Goal: Task Accomplishment & Management: Use online tool/utility

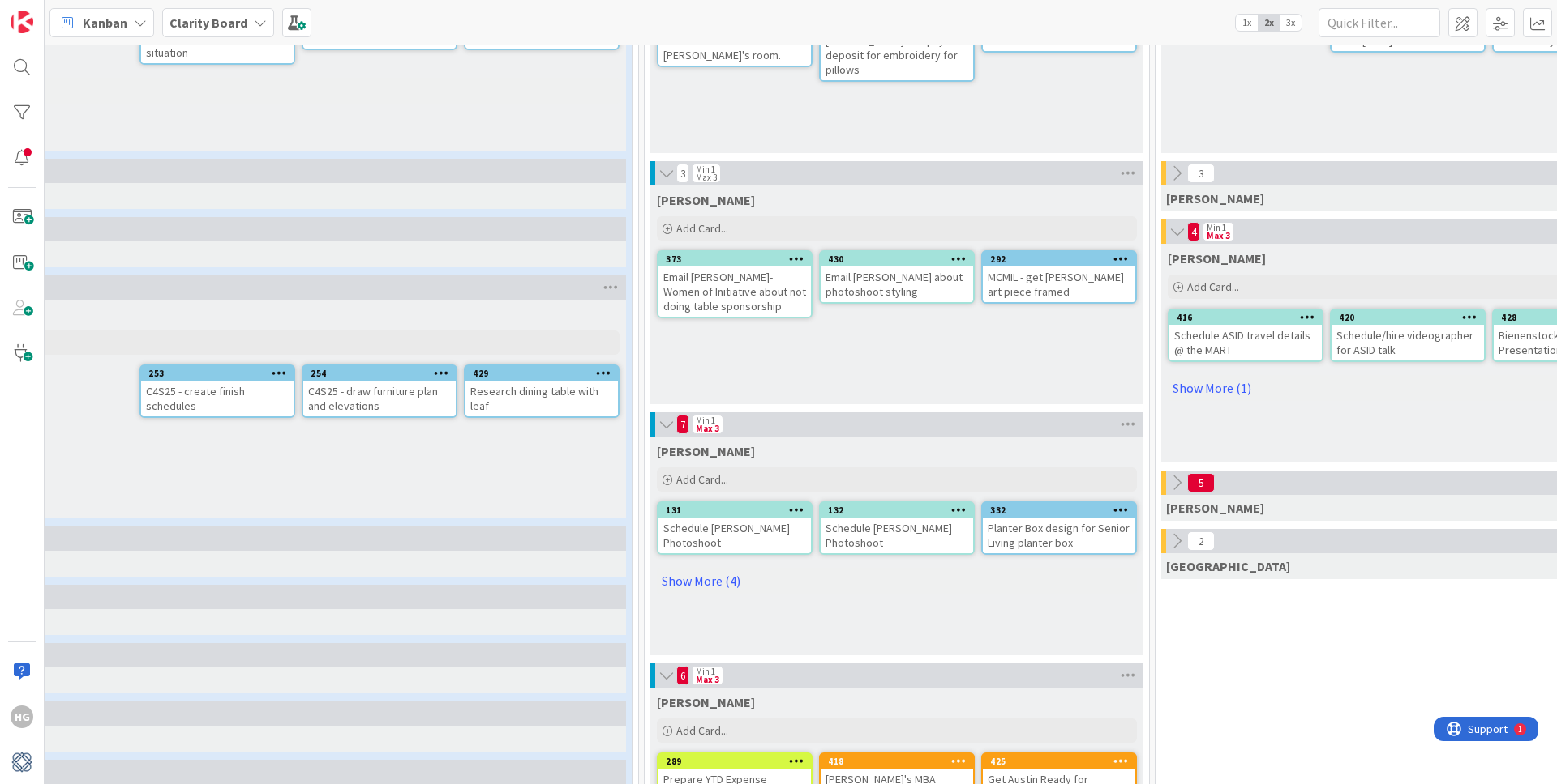
scroll to position [545, 254]
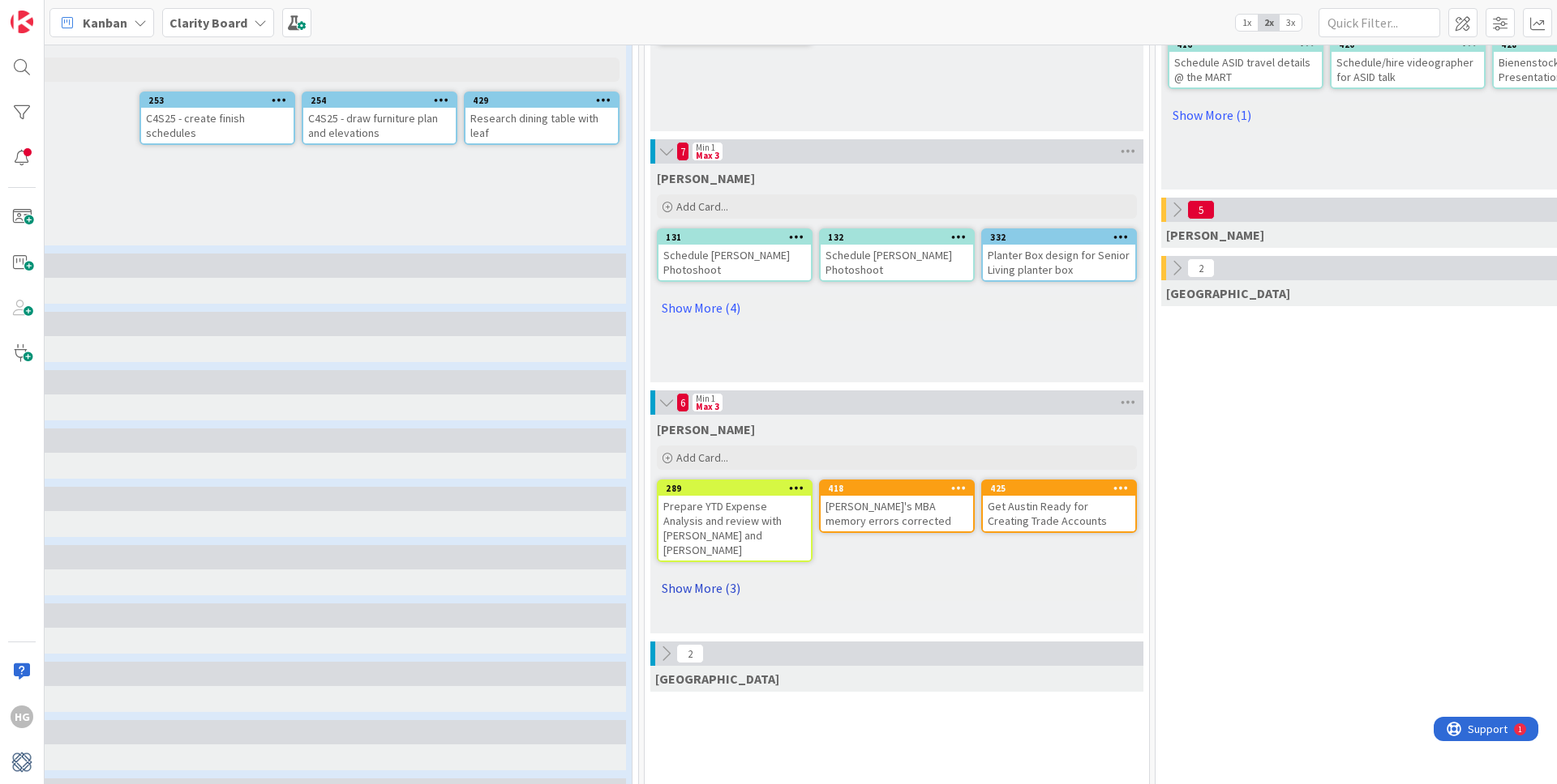
click at [698, 576] on link "Show More (3)" at bounding box center [897, 588] width 480 height 26
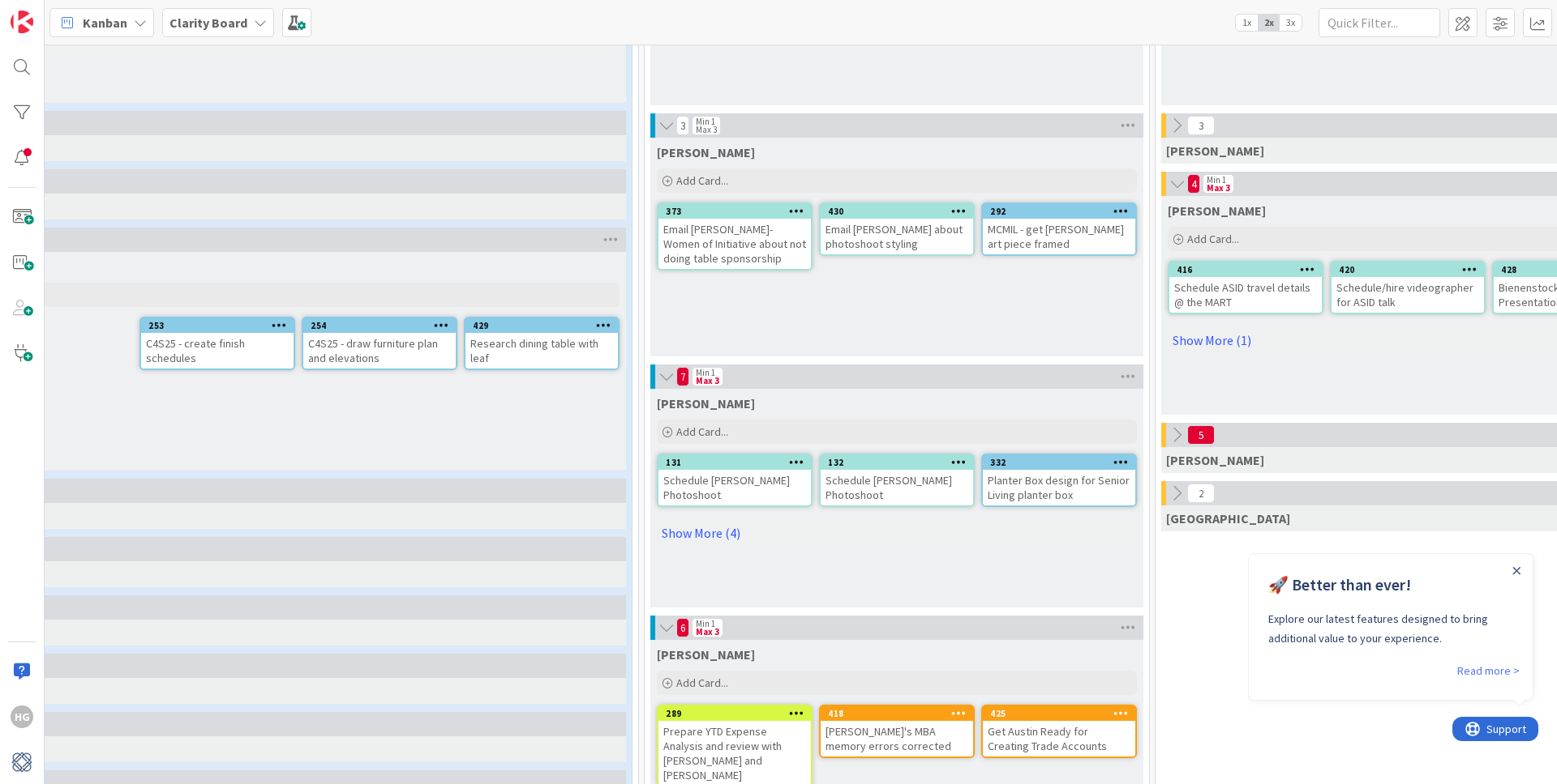
scroll to position [271, 254]
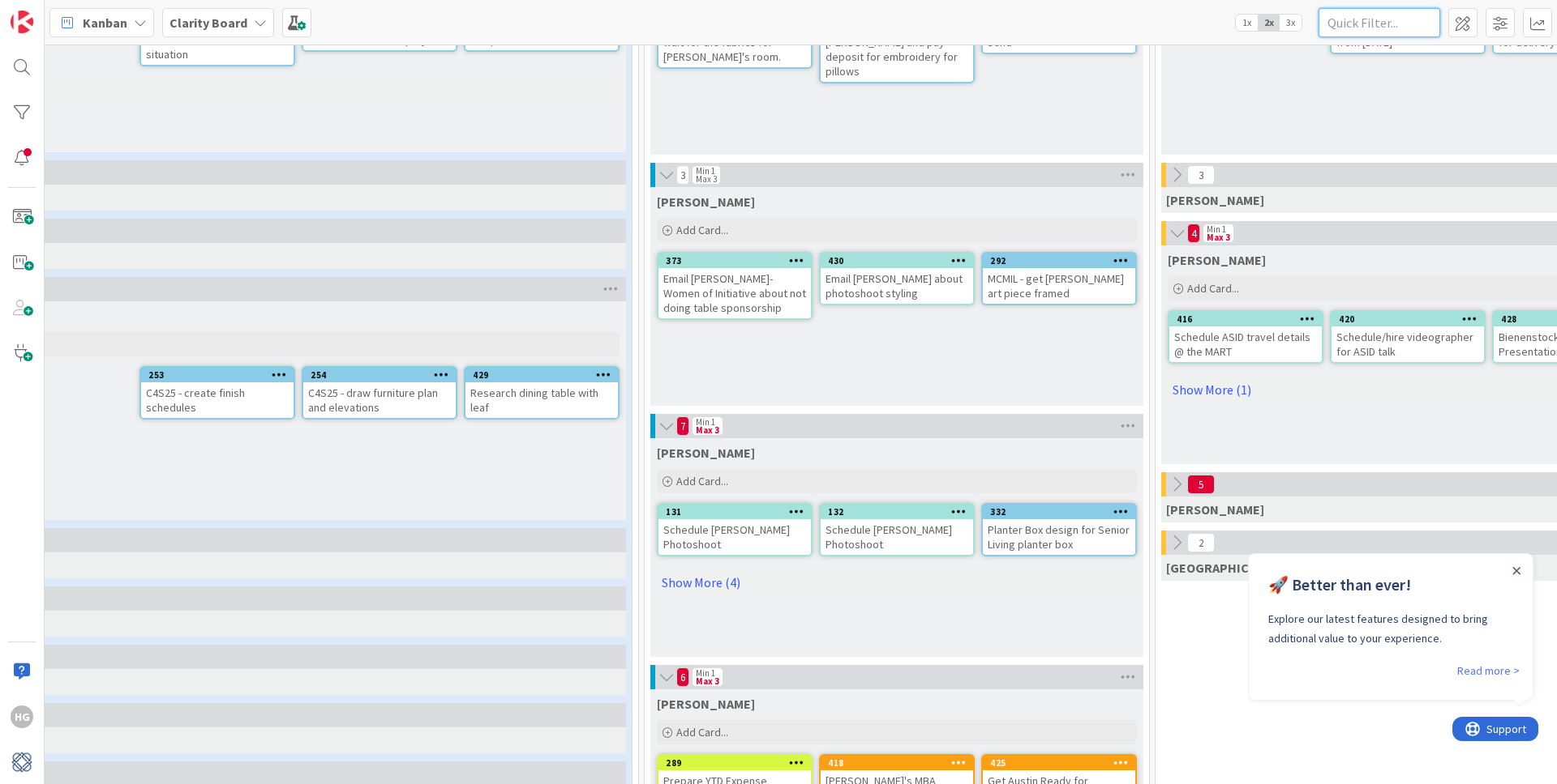
click at [1391, 23] on input "text" at bounding box center [1379, 23] width 121 height 29
type input "youtube"
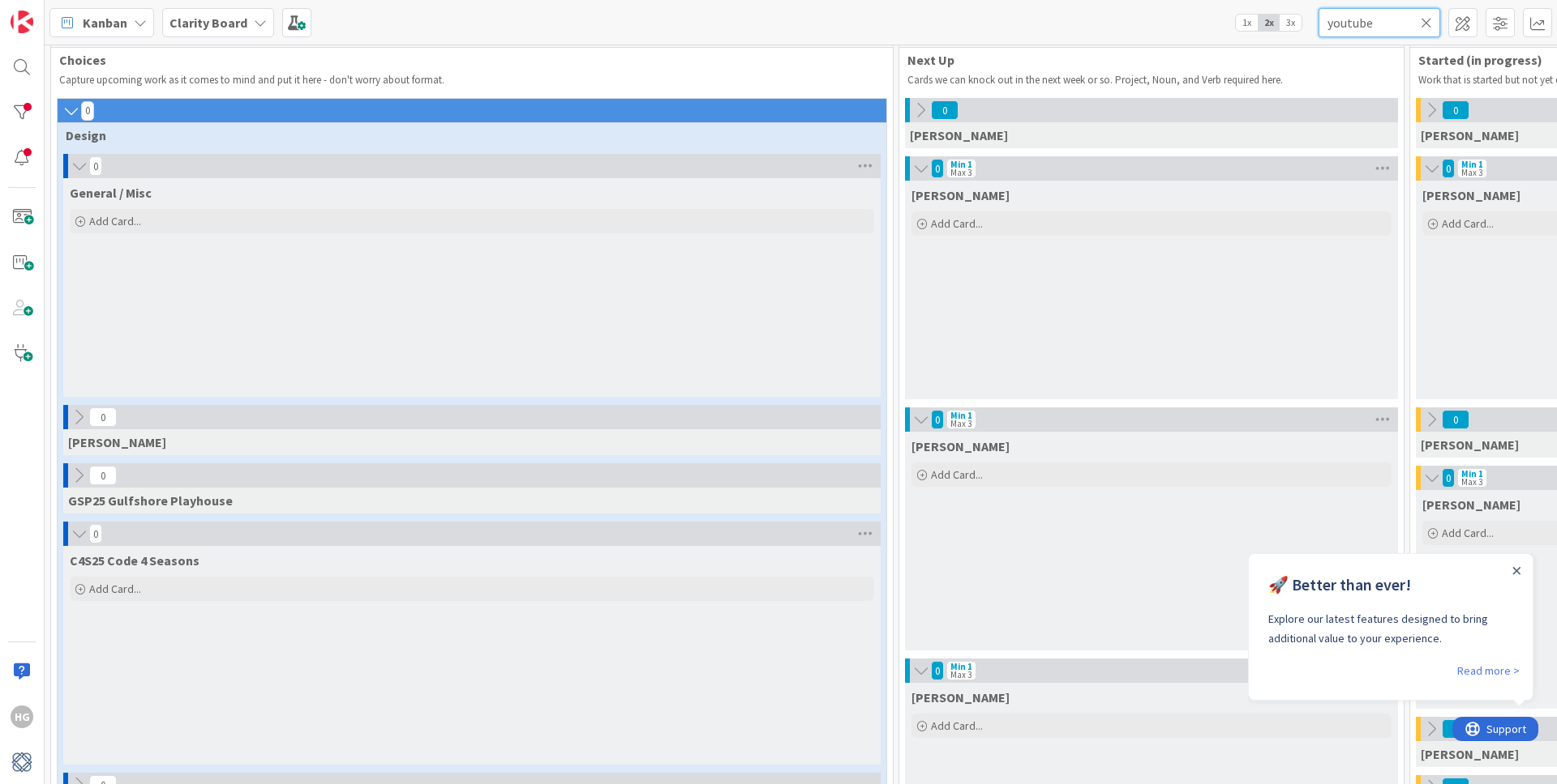
scroll to position [0, 0]
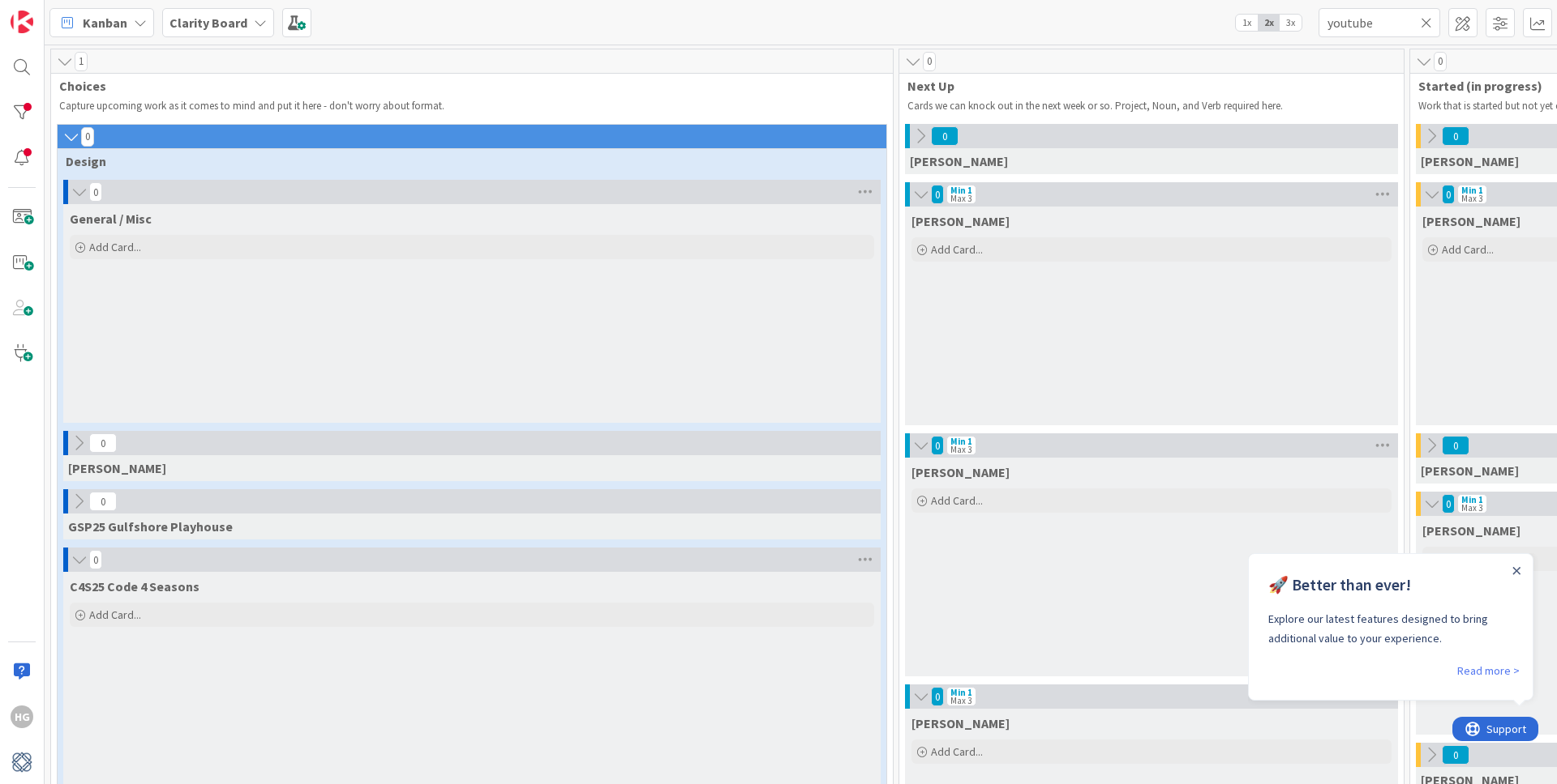
drag, startPoint x: 1427, startPoint y: 24, endPoint x: 1412, endPoint y: 34, distance: 18.0
click at [1426, 24] on icon at bounding box center [1426, 23] width 11 height 15
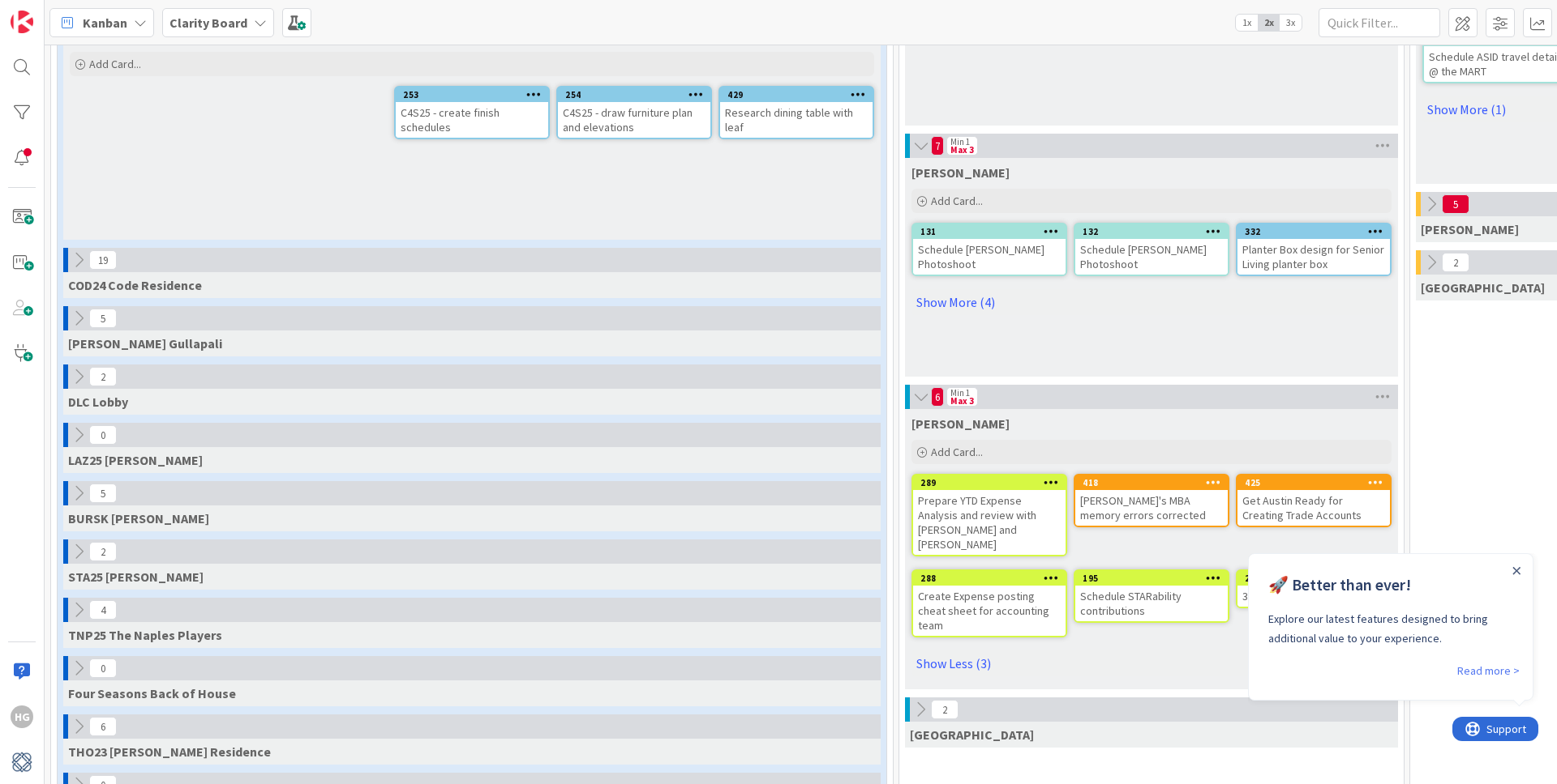
scroll to position [550, 0]
click at [1006, 458] on div "Add Card..." at bounding box center [1151, 453] width 480 height 24
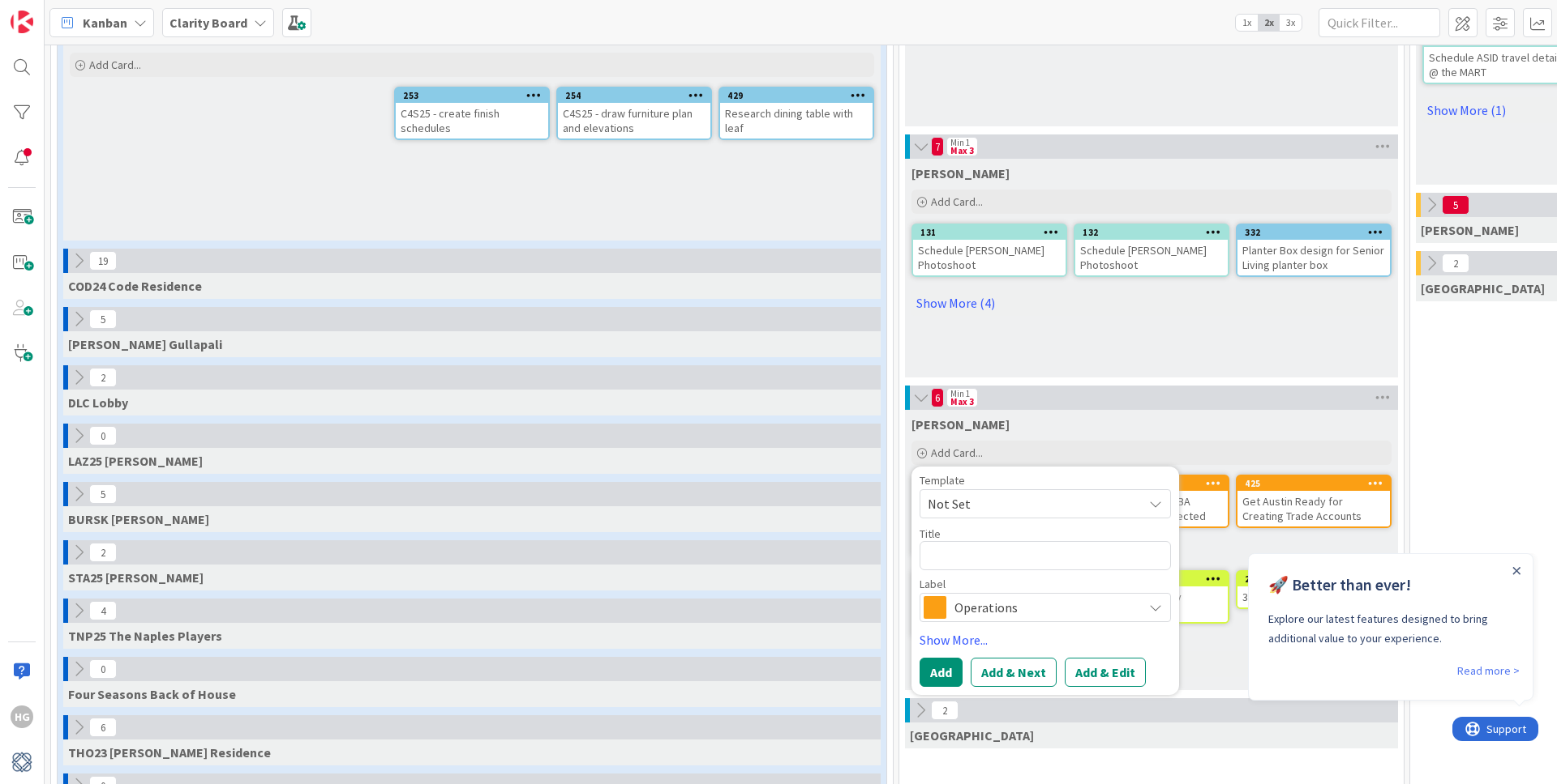
type textarea "x"
type textarea "A"
type textarea "x"
type textarea "Ad"
type textarea "x"
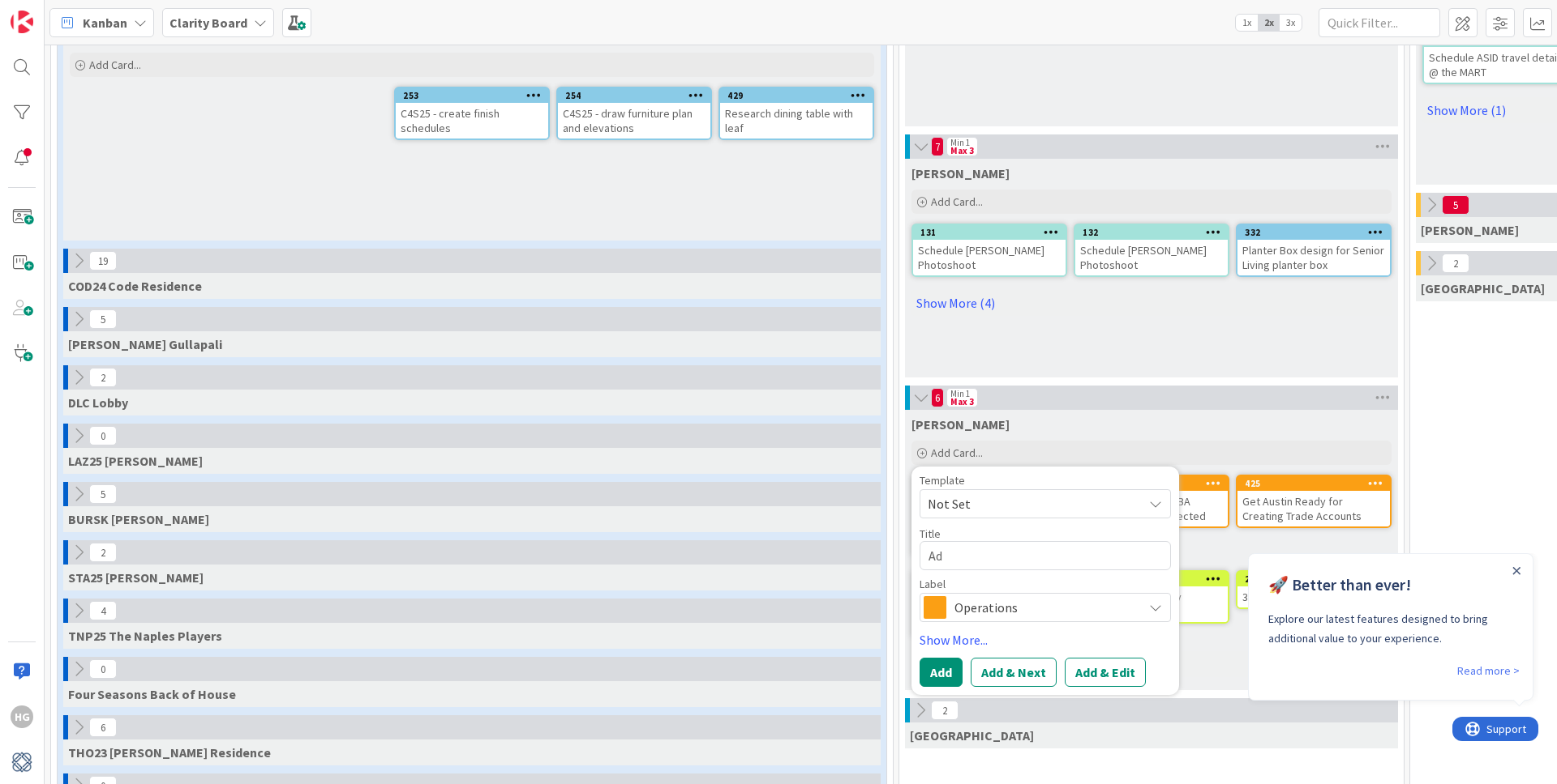
type textarea "Add"
type textarea "x"
type textarea "Add"
type textarea "x"
type textarea "Add S"
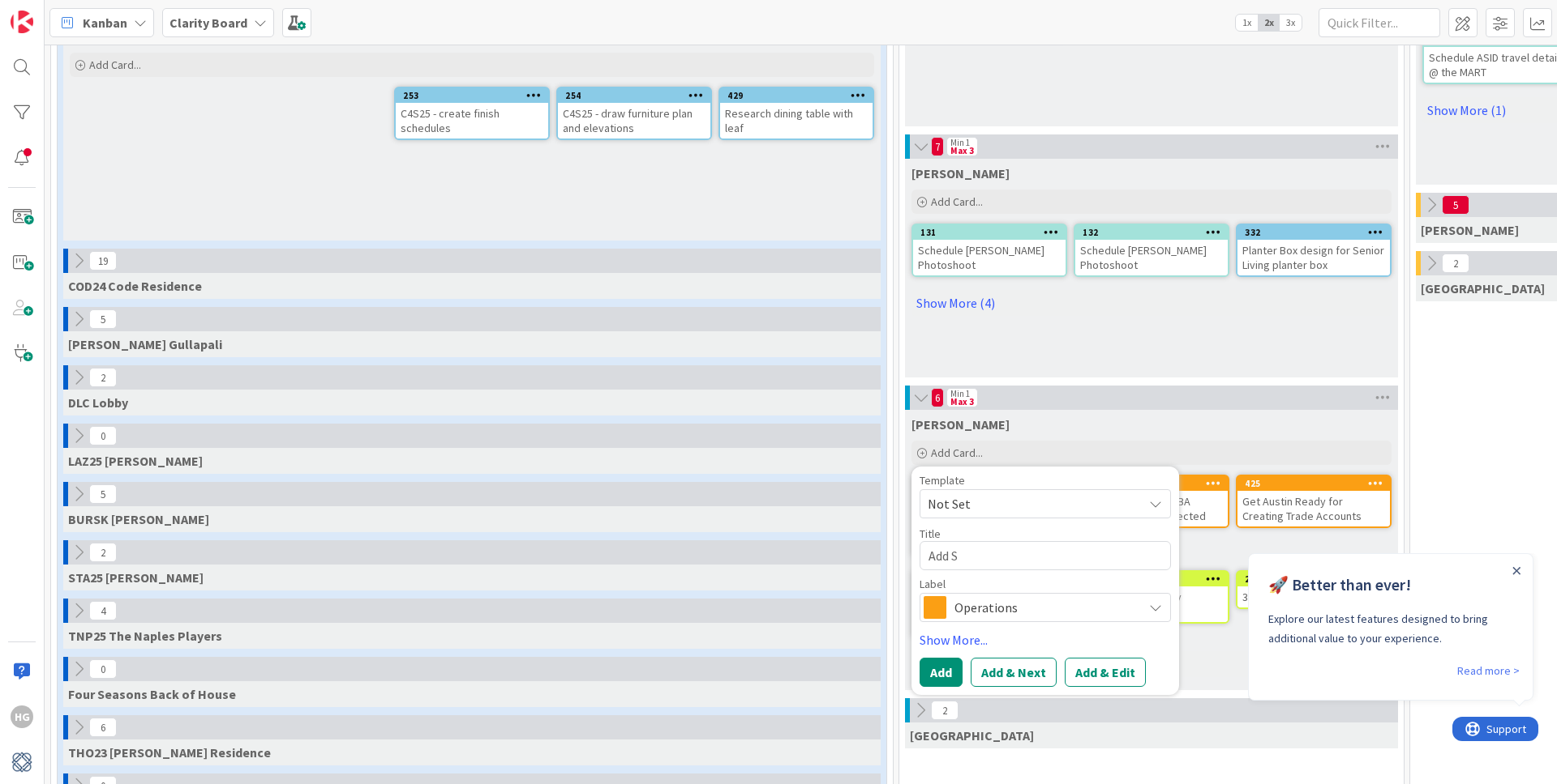
type textarea "x"
type textarea "Add Sa"
type textarea "x"
type textarea "Add Sar"
type textarea "x"
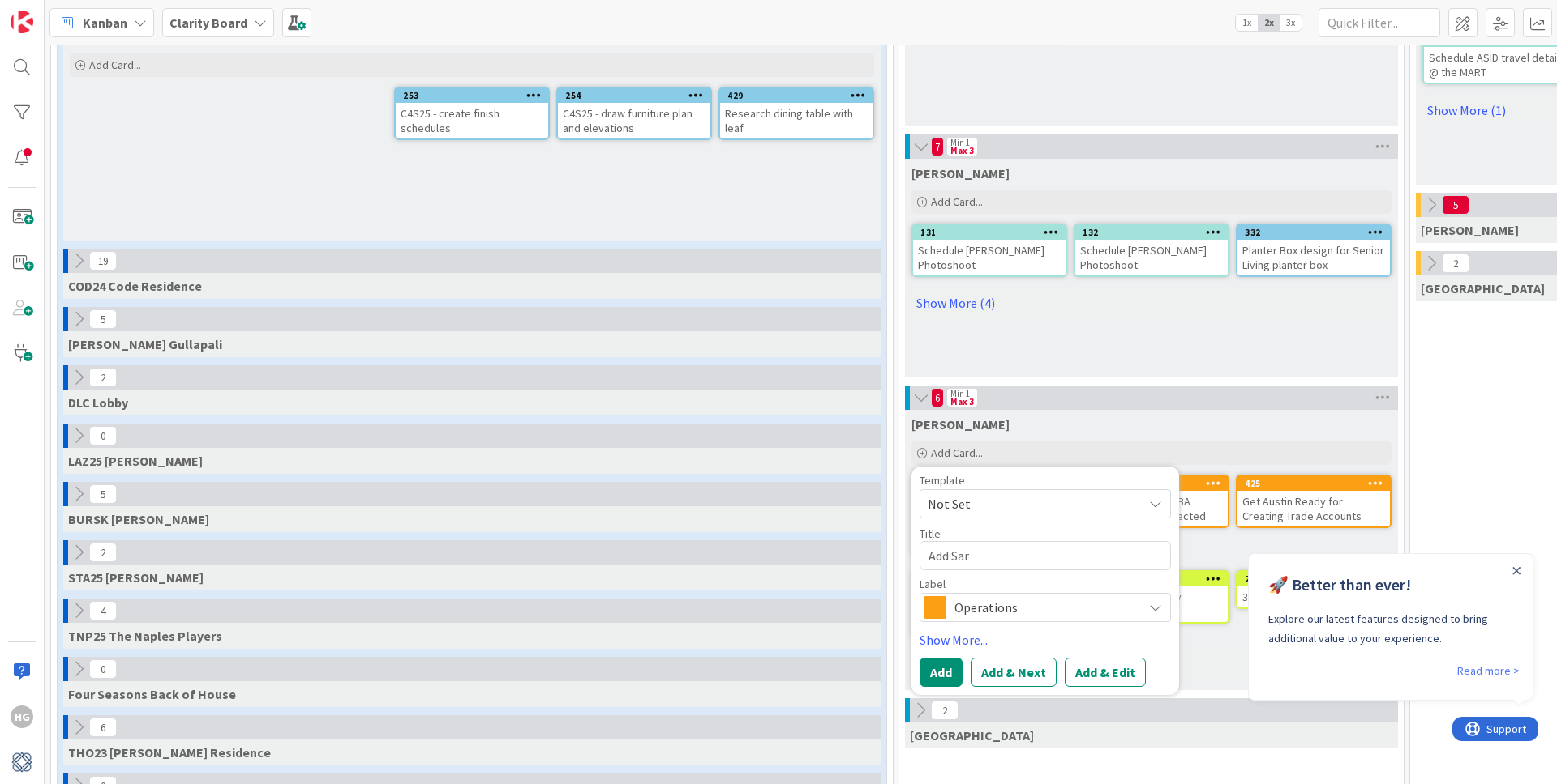
type textarea "Add [PERSON_NAME]"
type textarea "x"
type textarea "Add [PERSON_NAME]"
type textarea "x"
type textarea "Add [PERSON_NAME]"
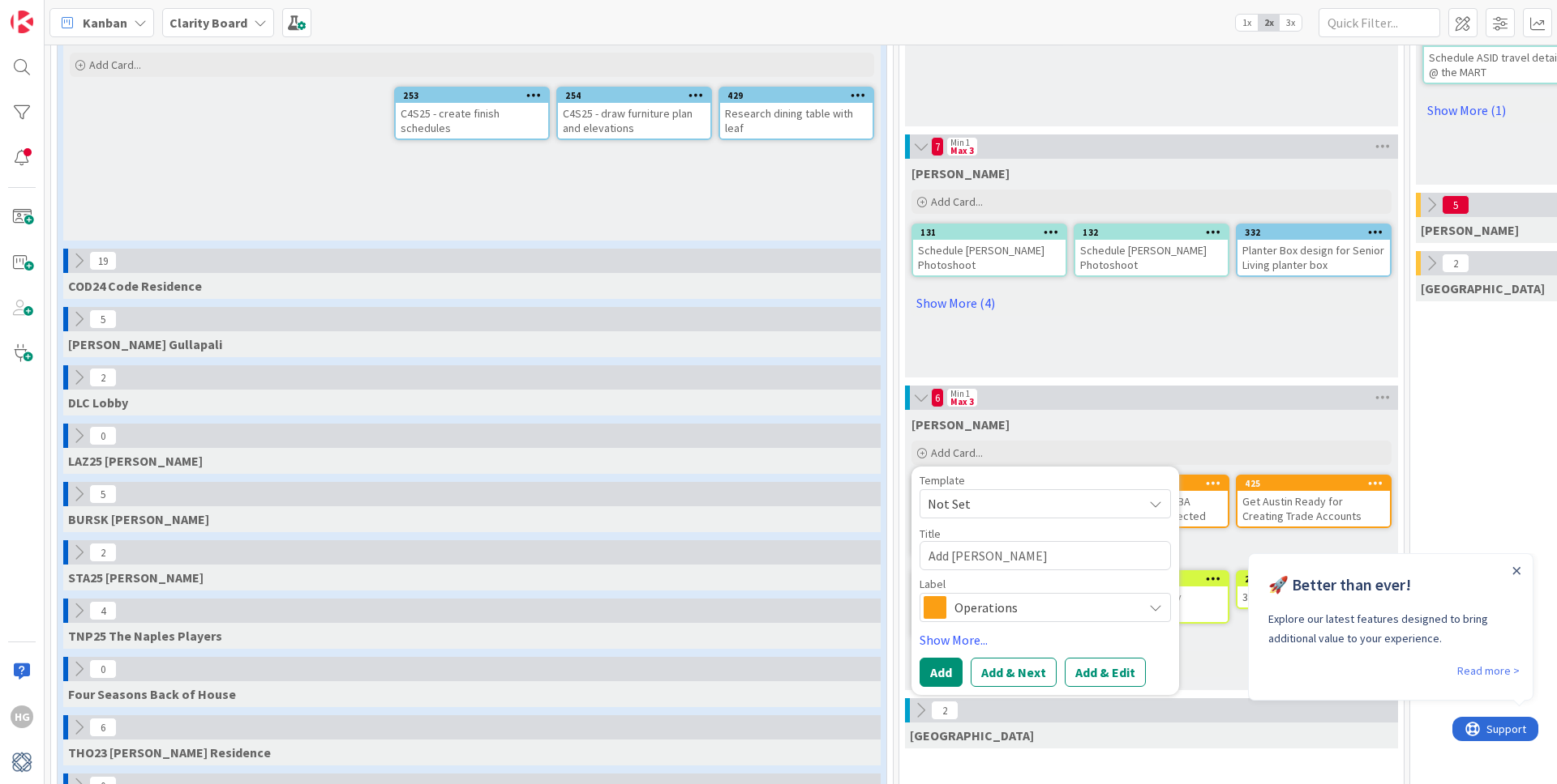
type textarea "x"
type textarea "Add [PERSON_NAME] to"
type textarea "x"
type textarea "Add [PERSON_NAME] to"
type textarea "x"
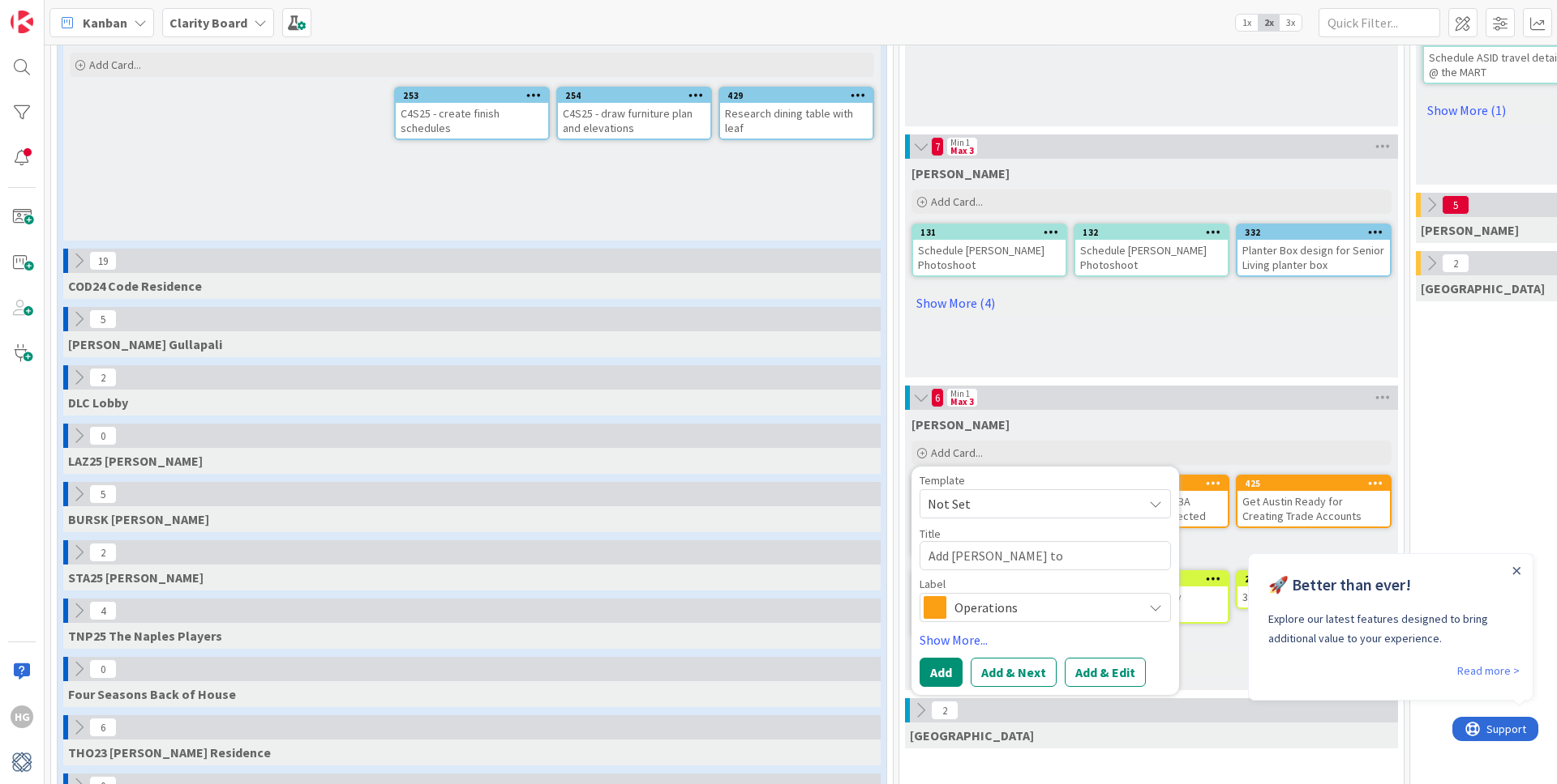
type textarea "Add [PERSON_NAME] to Y"
type textarea "x"
type textarea "Add [PERSON_NAME] to Yo"
type textarea "x"
type textarea "Add [PERSON_NAME] to You"
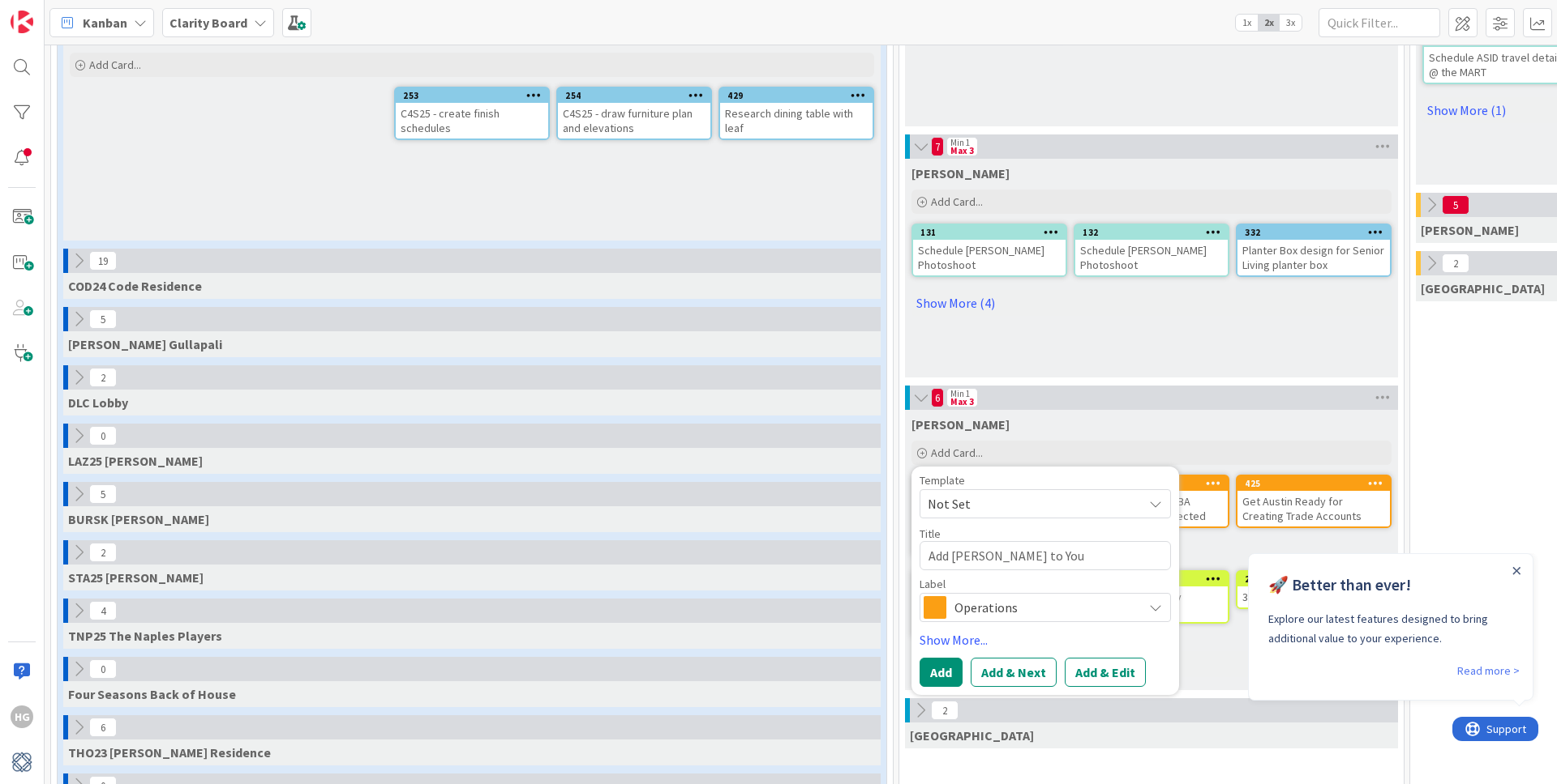
type textarea "x"
type textarea "Add [PERSON_NAME] to Yout"
type textarea "x"
type textarea "Add [PERSON_NAME] to Youtu"
type textarea "x"
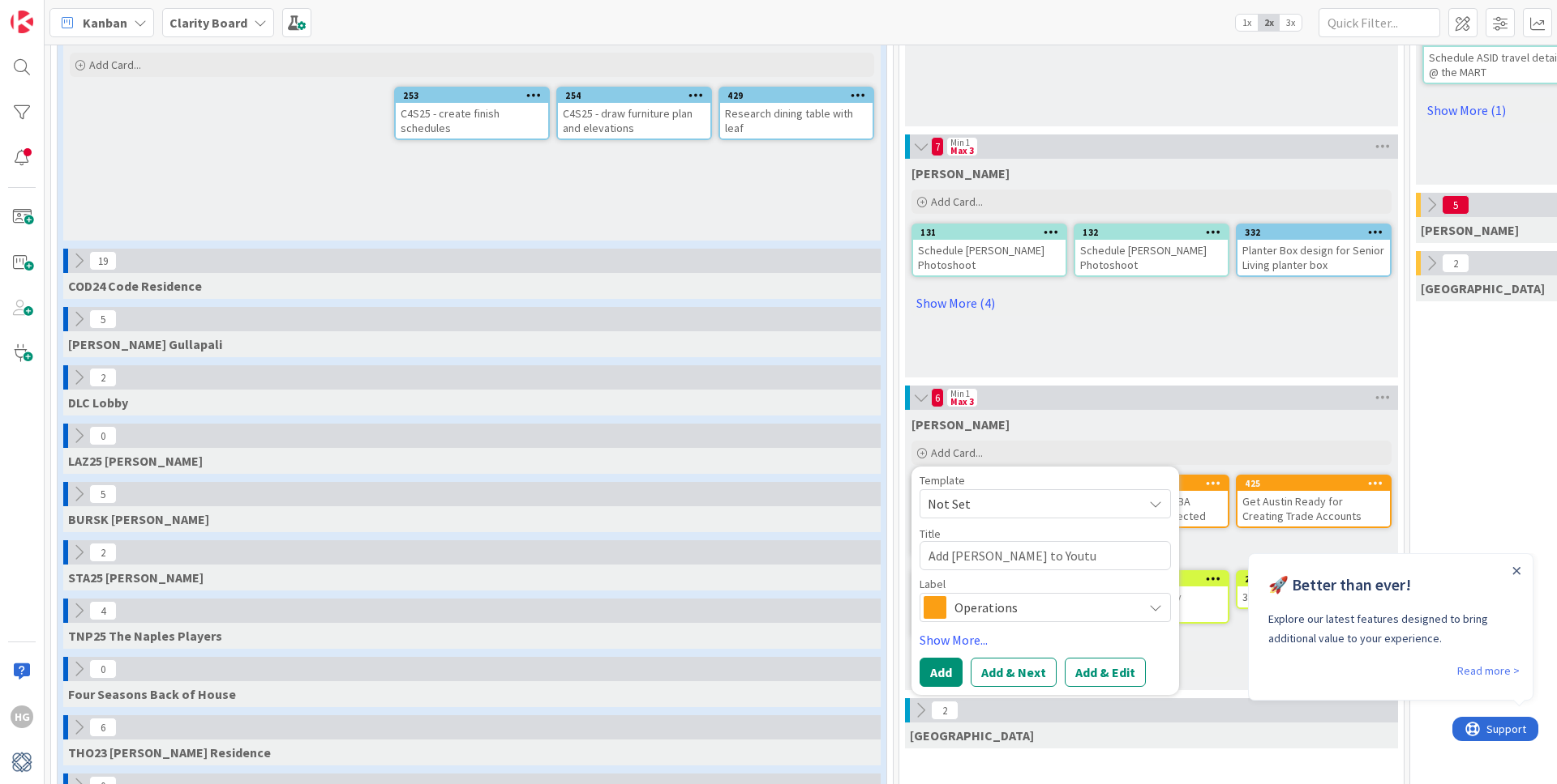
type textarea "Add [PERSON_NAME] to Youtub"
type textarea "x"
type textarea "Add [PERSON_NAME] to Youtube"
type textarea "x"
type textarea "Add [PERSON_NAME] to Youtube"
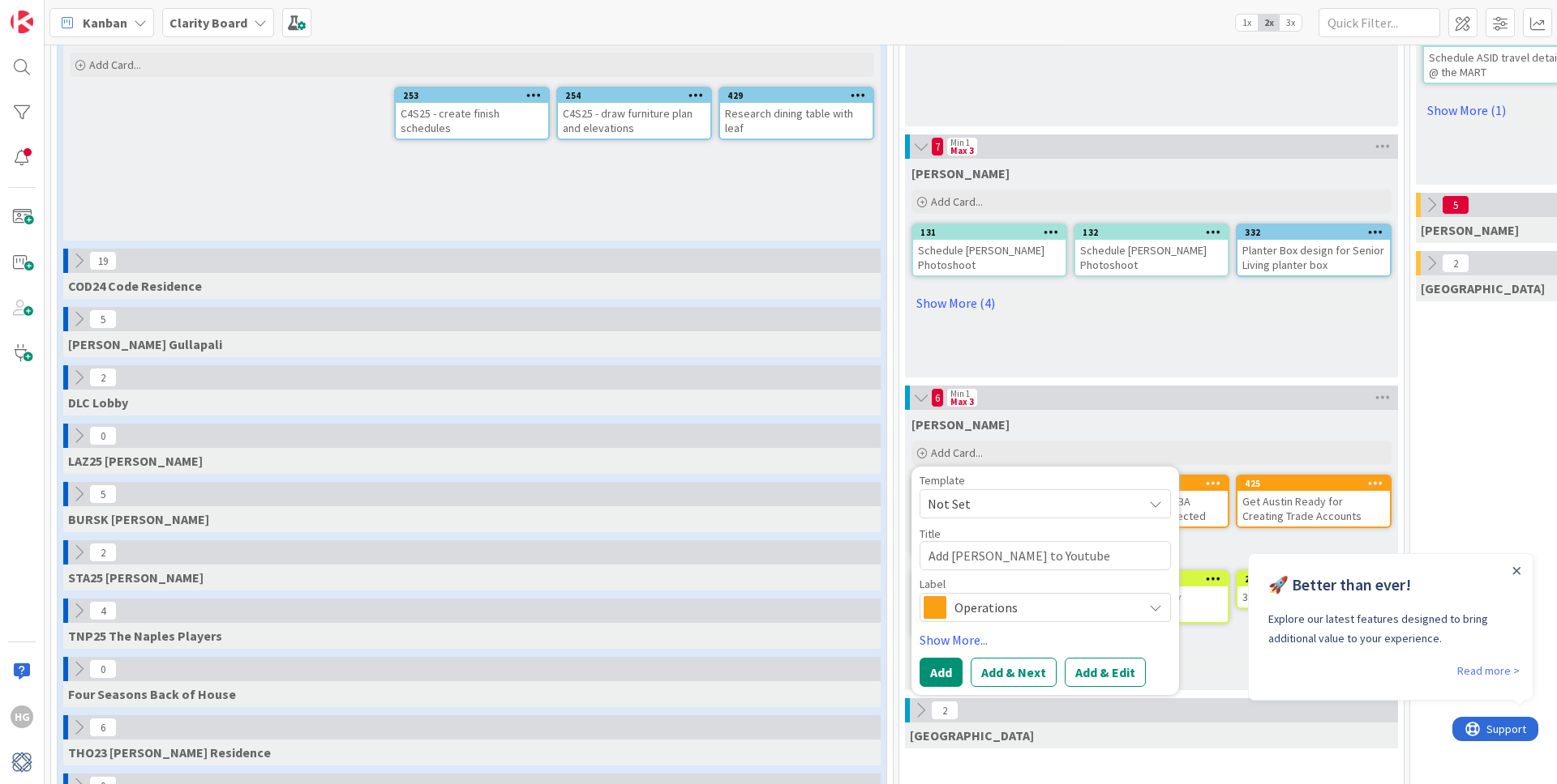
type textarea "x"
type textarea "Add [PERSON_NAME] to Youtube A"
type textarea "x"
type textarea "Add [PERSON_NAME] to Youtube Ad"
type textarea "x"
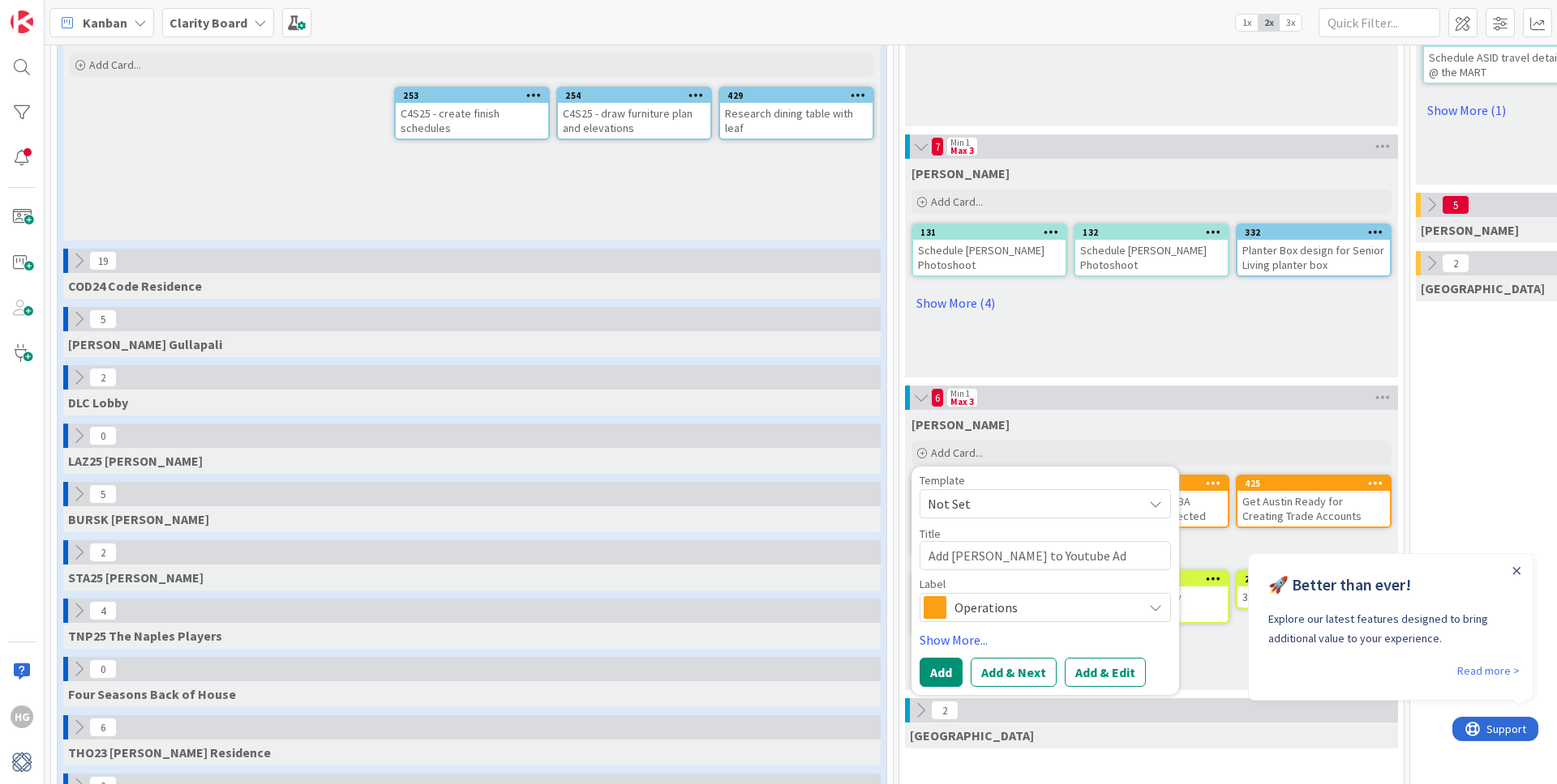
type textarea "Add [PERSON_NAME] to Youtube Adm"
type textarea "x"
type textarea "Add [PERSON_NAME] to Youtube Admi"
type textarea "x"
type textarea "Add [PERSON_NAME] to Youtube Admin"
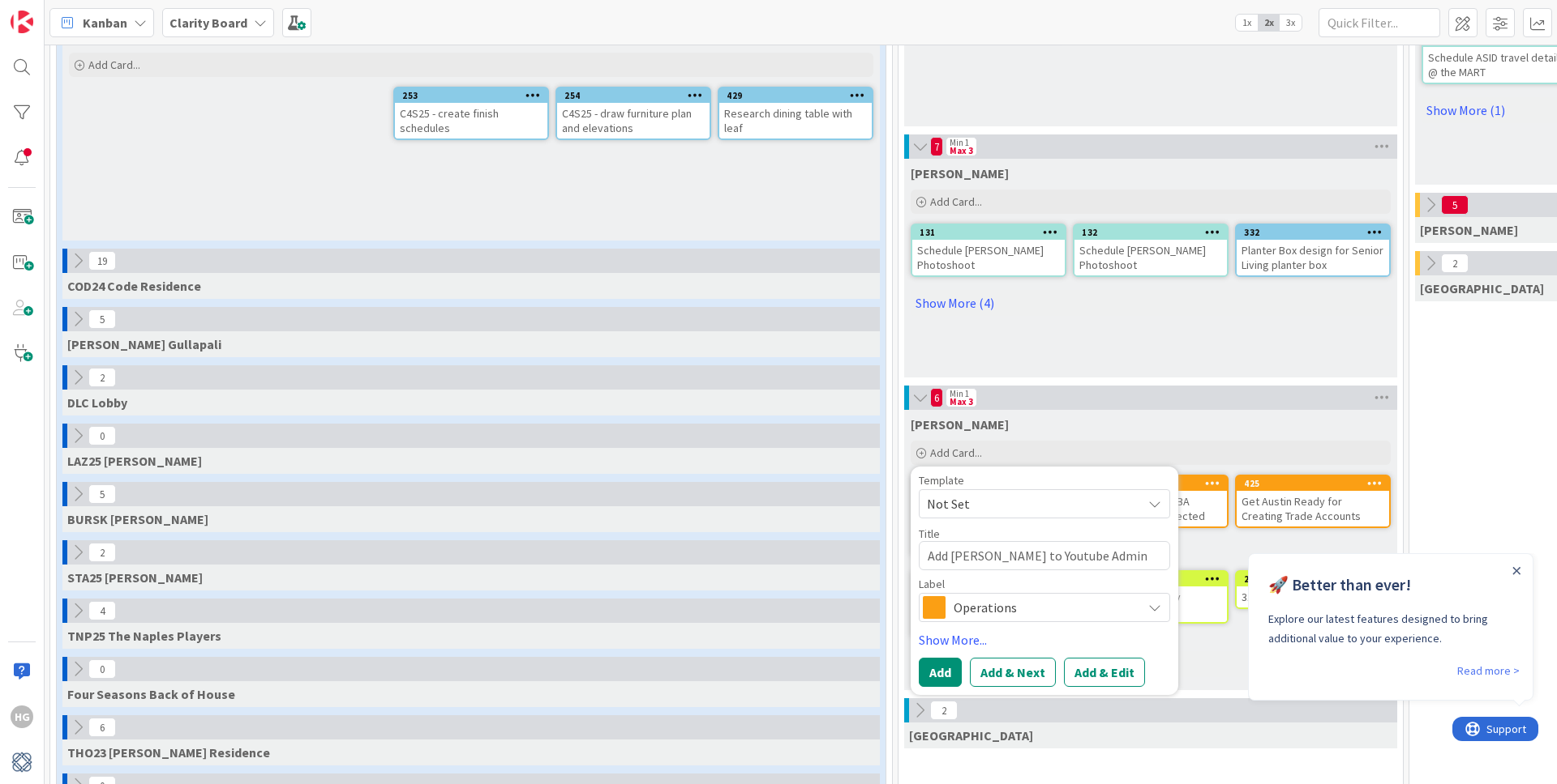
click at [953, 500] on span "Not Set" at bounding box center [1028, 504] width 203 height 21
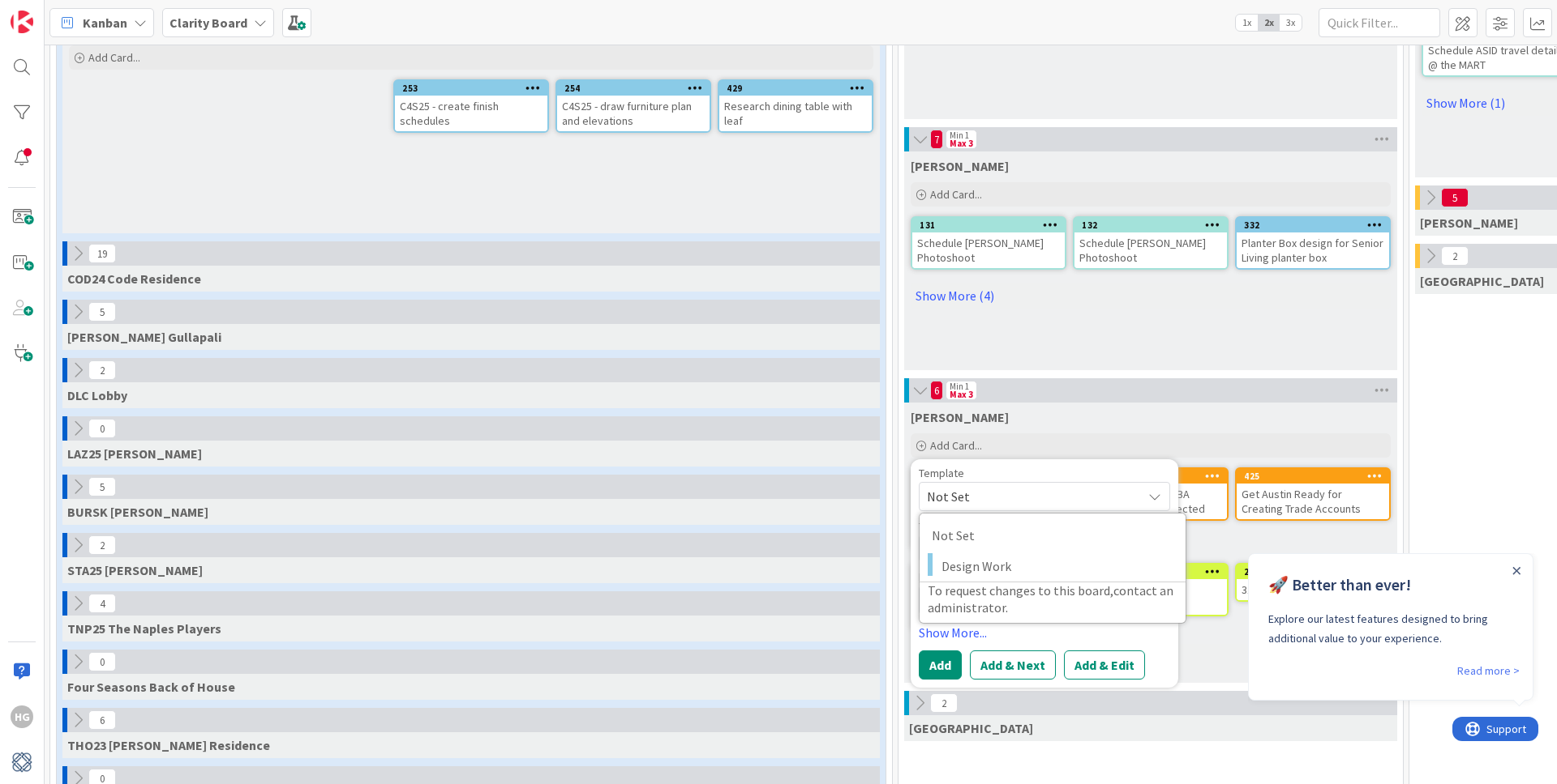
scroll to position [558, 1]
click at [997, 487] on span "Not Set" at bounding box center [1028, 496] width 203 height 21
click at [957, 608] on span "Operations" at bounding box center [1044, 599] width 180 height 23
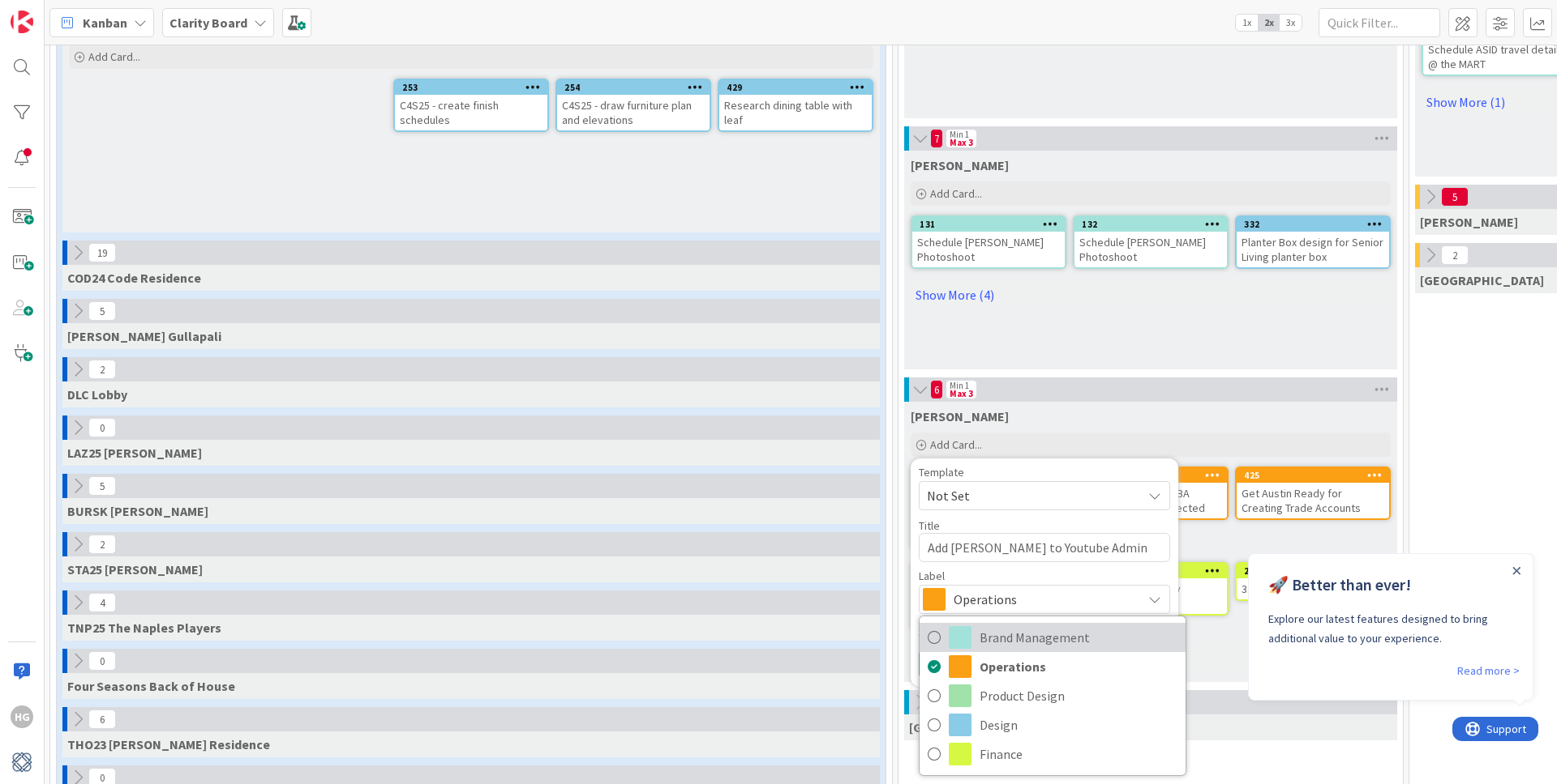
click at [999, 639] on span "Brand Management" at bounding box center [1077, 637] width 197 height 24
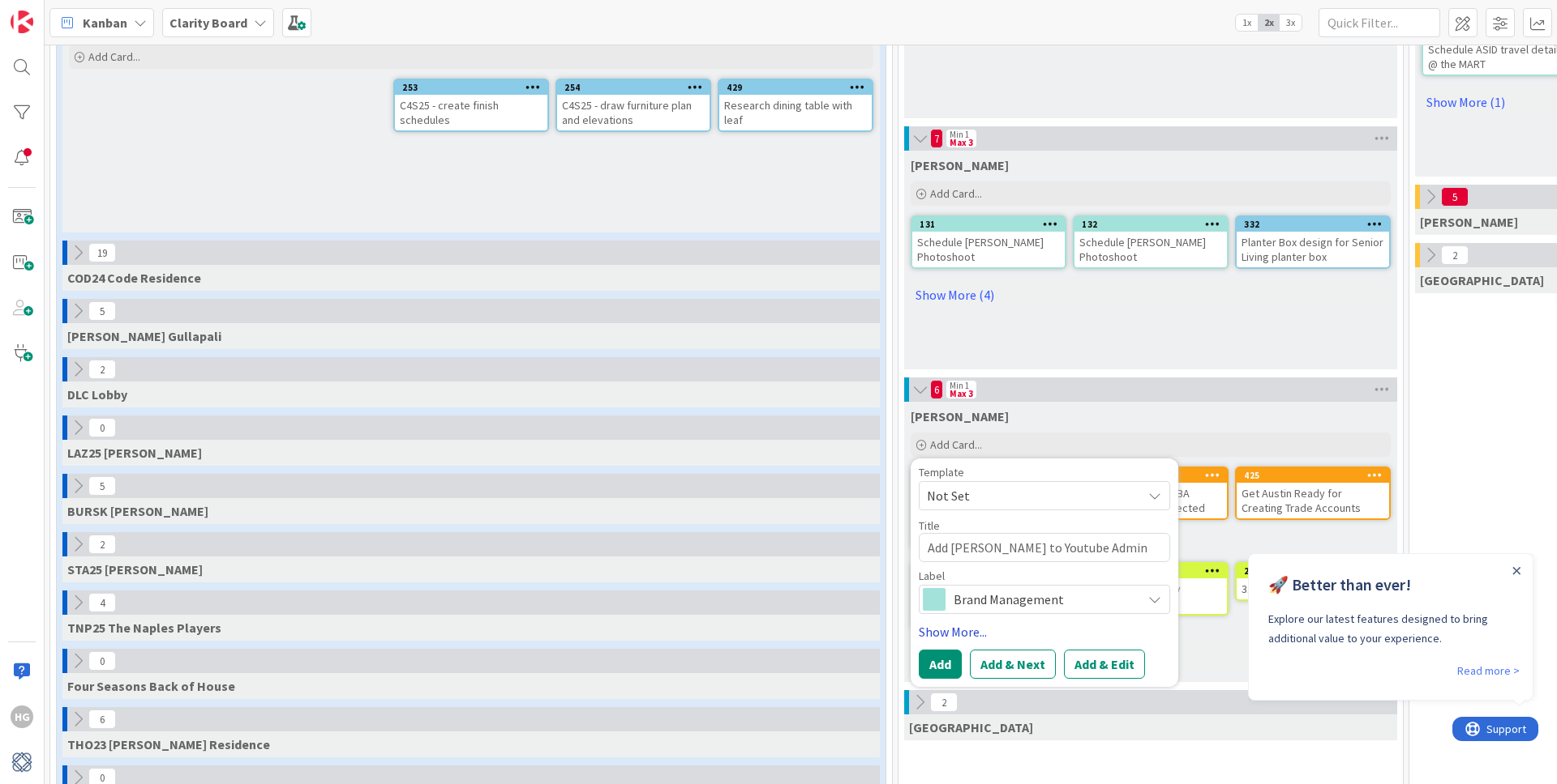
click at [968, 633] on link "Show More..." at bounding box center [1044, 632] width 252 height 19
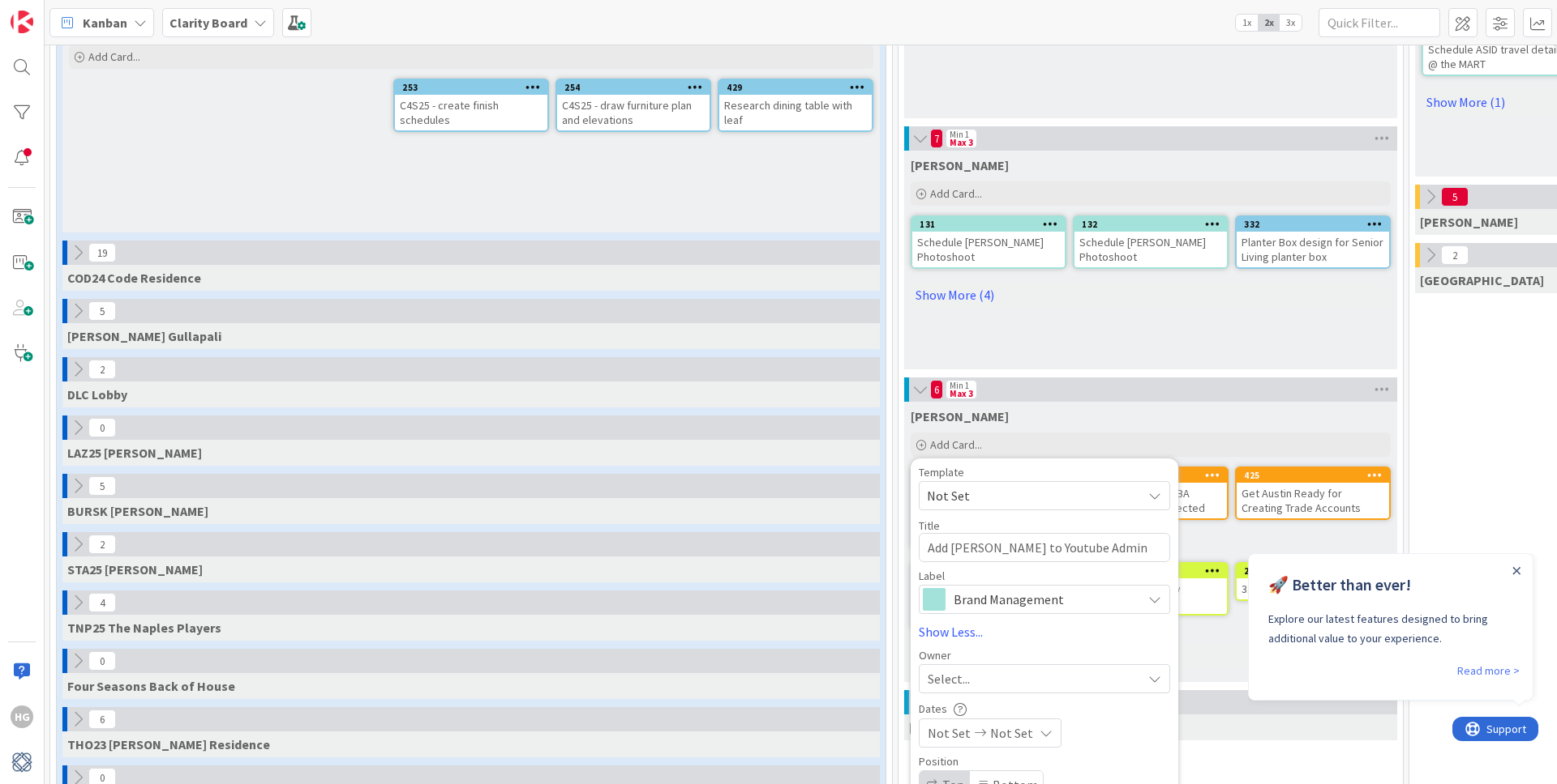
click at [966, 676] on span "Select..." at bounding box center [949, 678] width 42 height 19
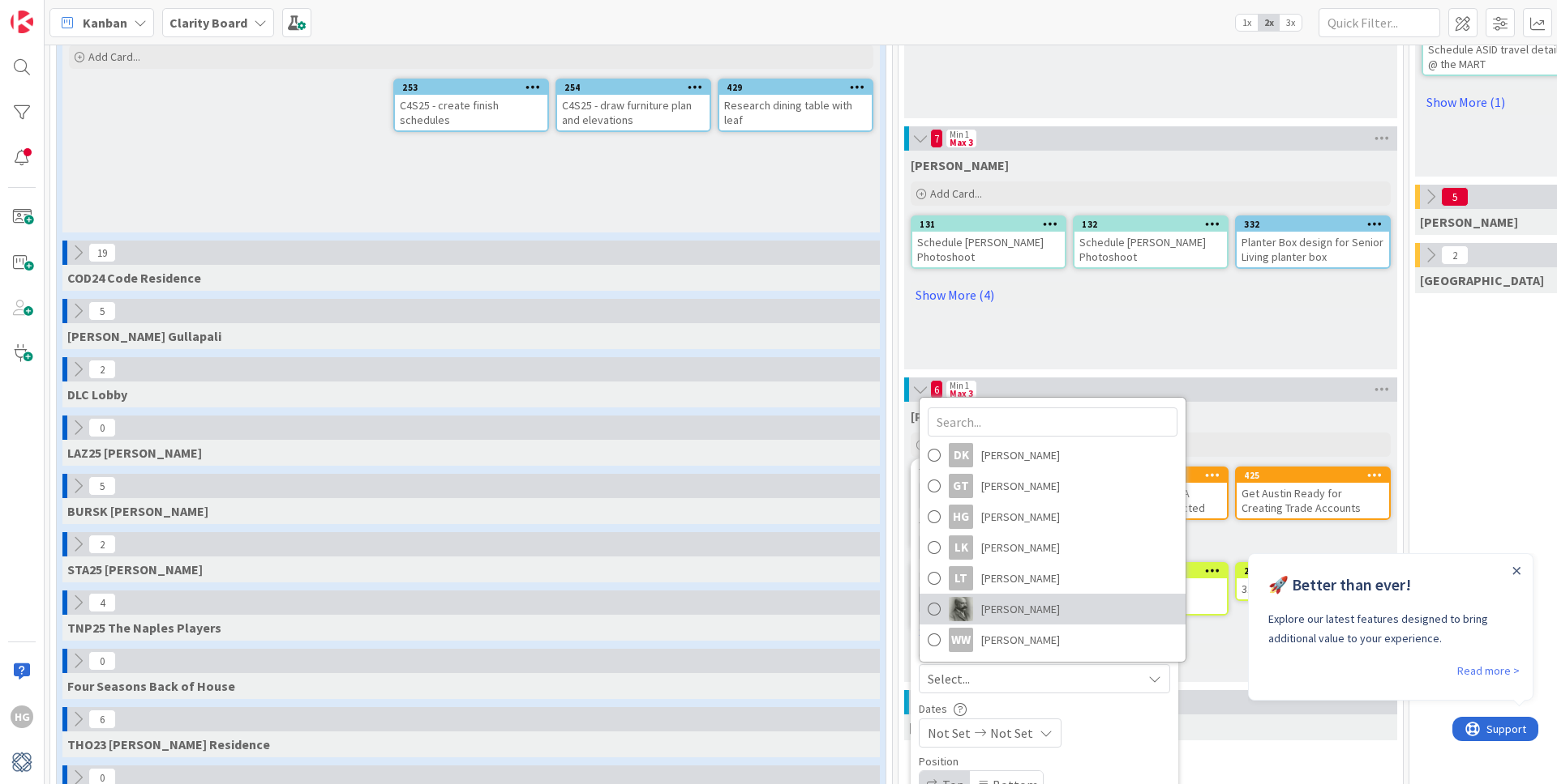
click at [999, 610] on span "[PERSON_NAME]" at bounding box center [1021, 610] width 79 height 24
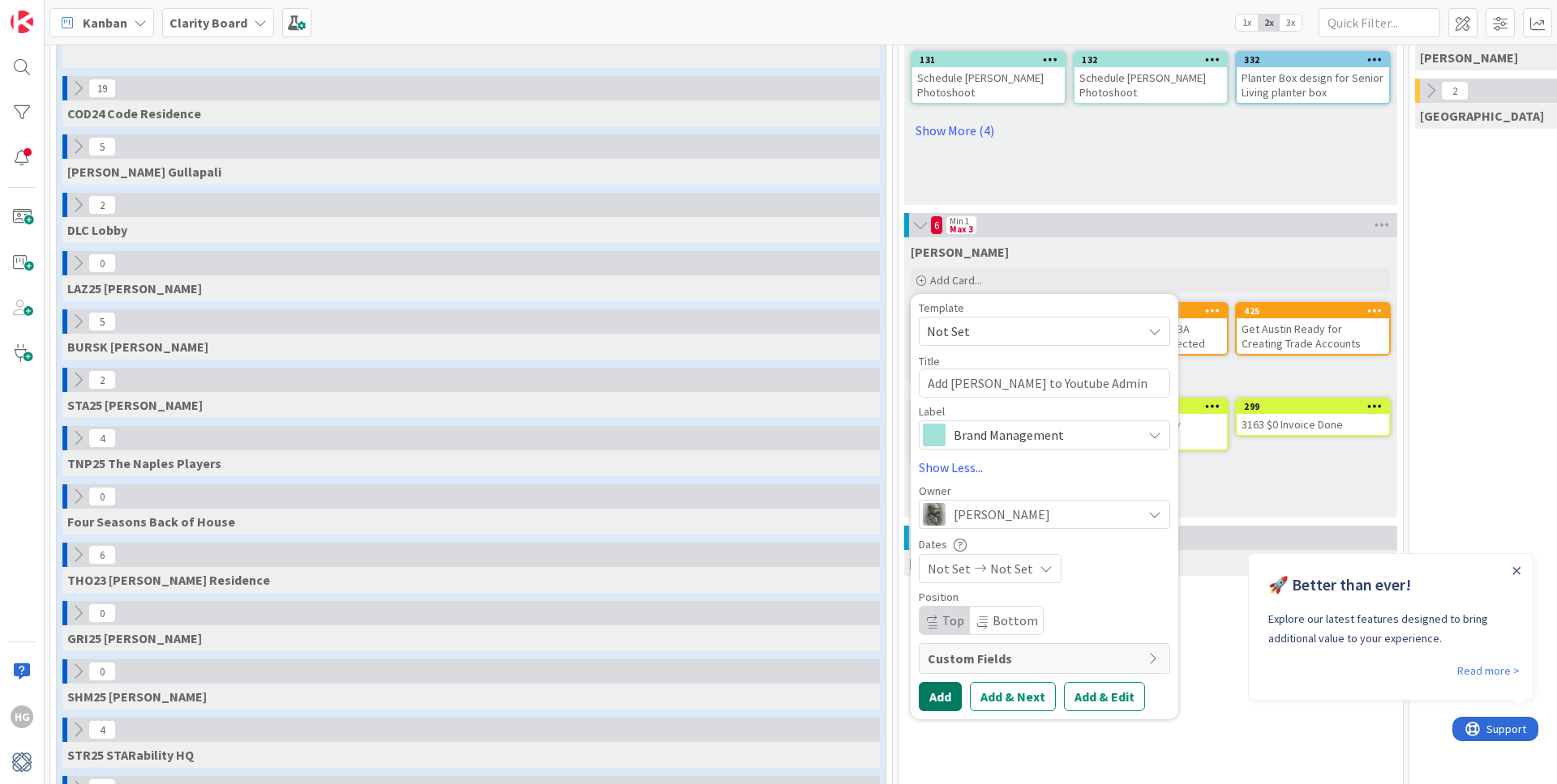
scroll to position [722, 6]
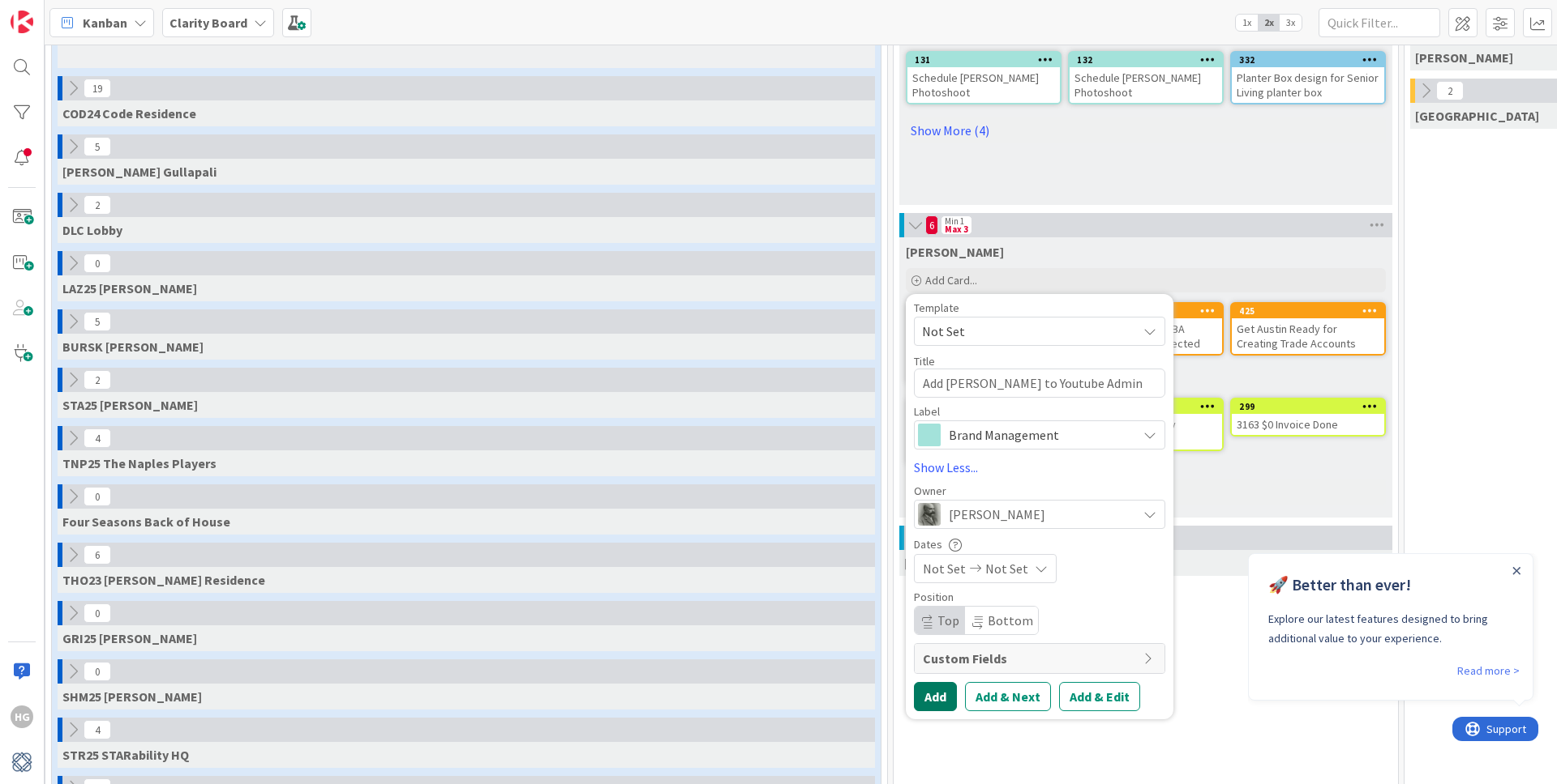
drag, startPoint x: 943, startPoint y: 694, endPoint x: 951, endPoint y: 685, distance: 12.0
click at [943, 694] on button "Add" at bounding box center [935, 697] width 43 height 29
type textarea "x"
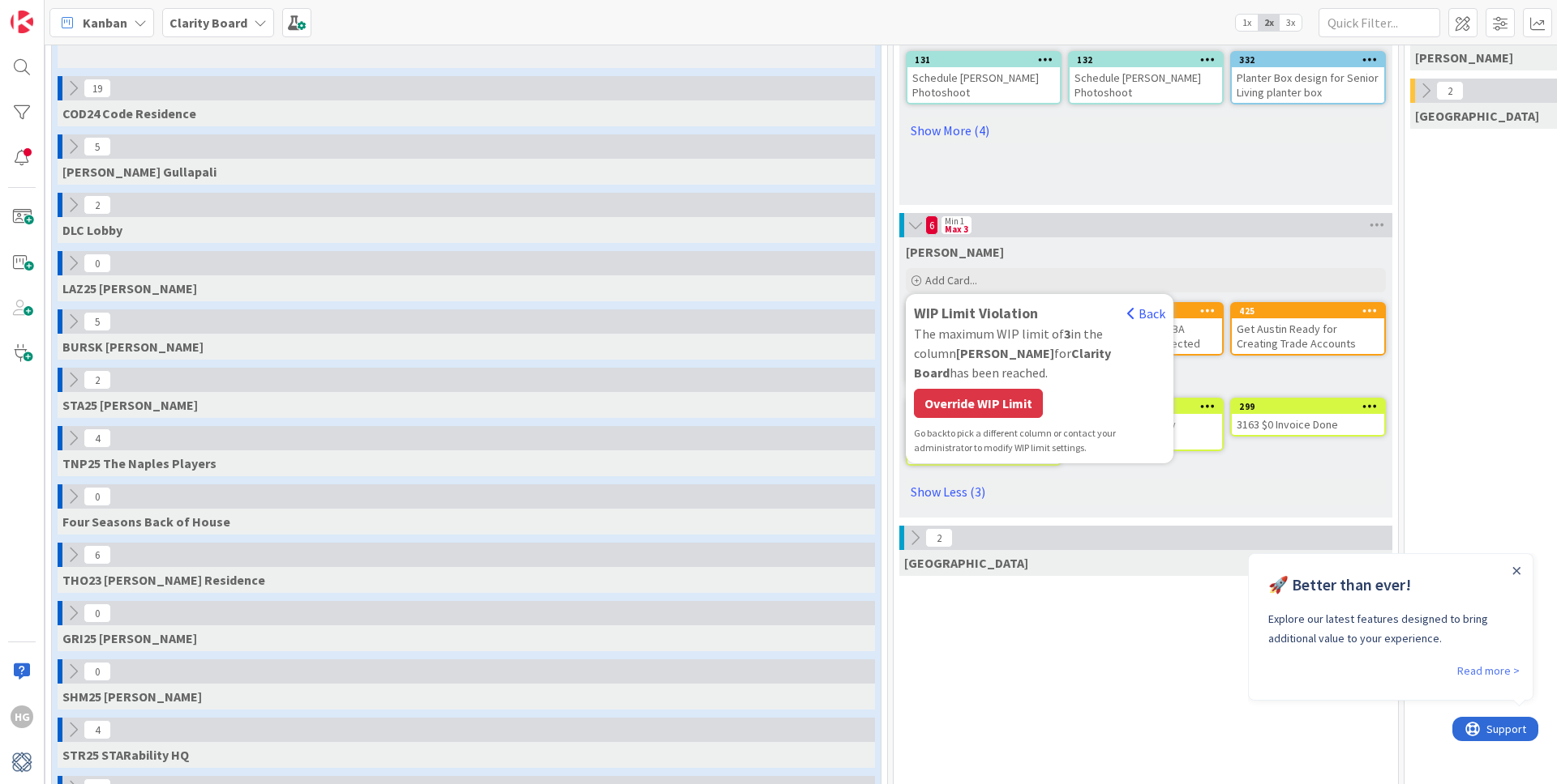
click at [1012, 398] on div "Override WIP Limit" at bounding box center [978, 404] width 129 height 29
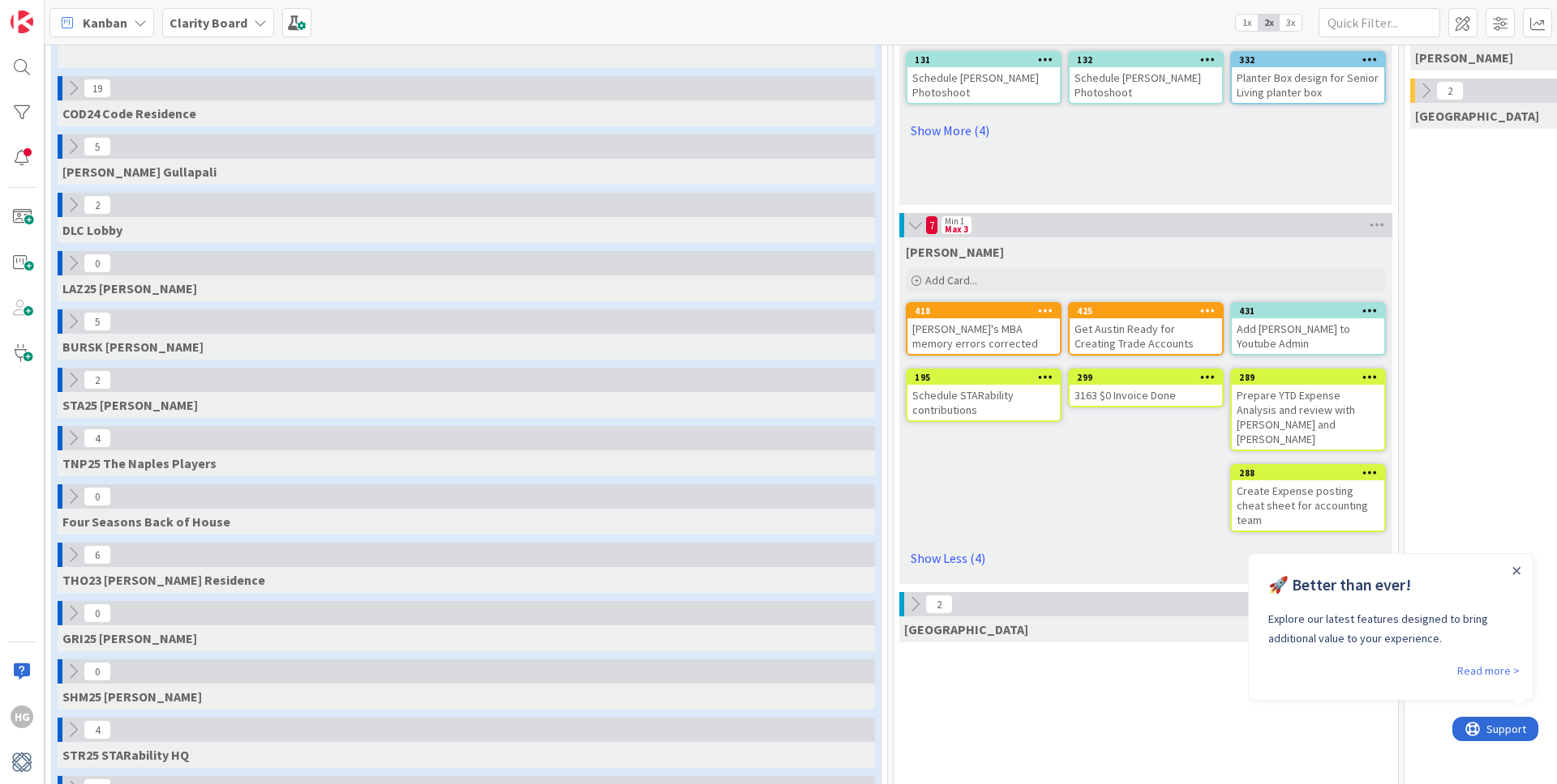
drag, startPoint x: 1372, startPoint y: 40, endPoint x: 1371, endPoint y: 28, distance: 12.0
click at [1371, 37] on div "Kanban Clarity Board 1x 2x 3x" at bounding box center [801, 22] width 1512 height 45
click at [1371, 28] on input "text" at bounding box center [1379, 23] width 121 height 29
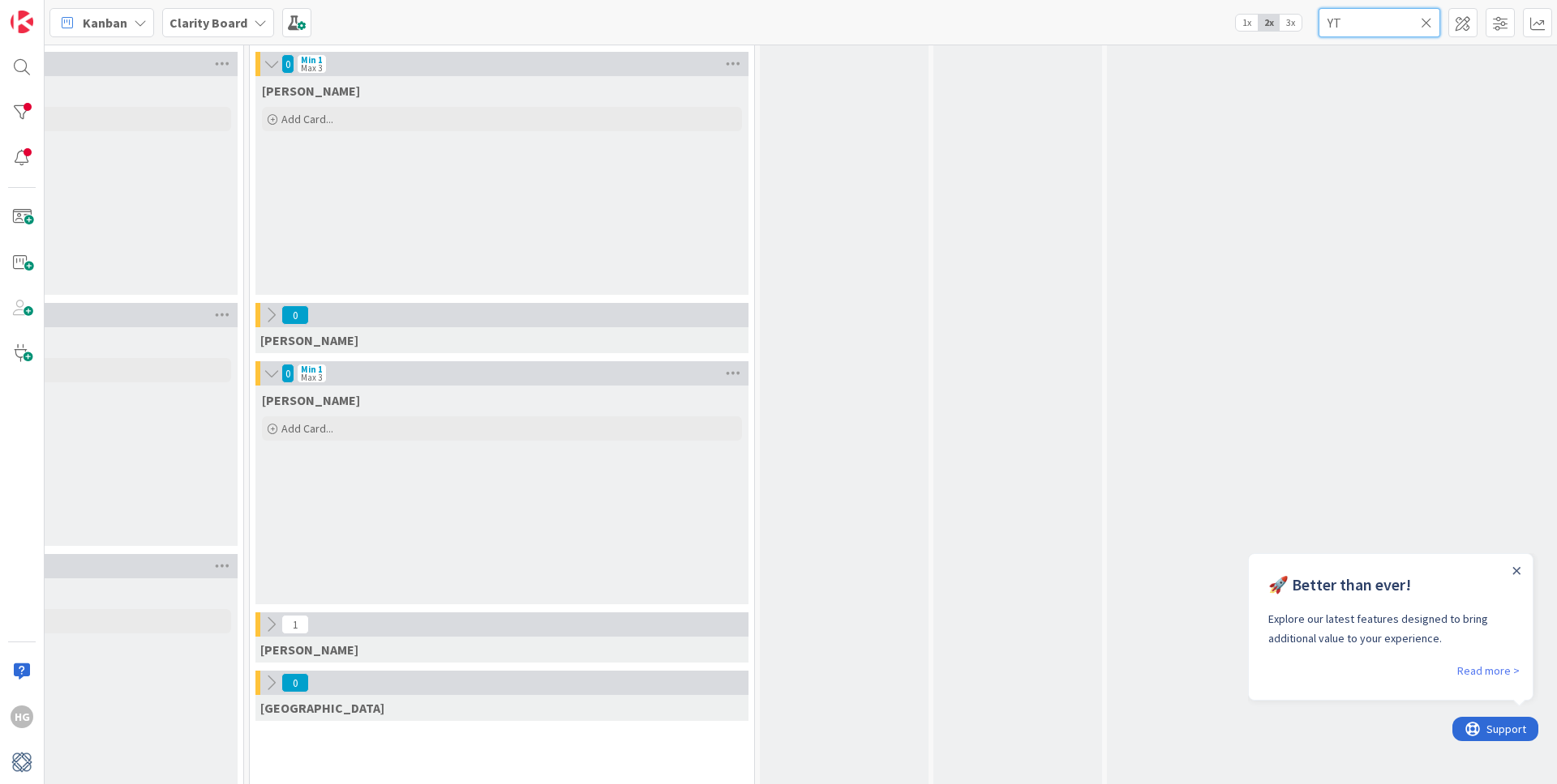
scroll to position [0, 0]
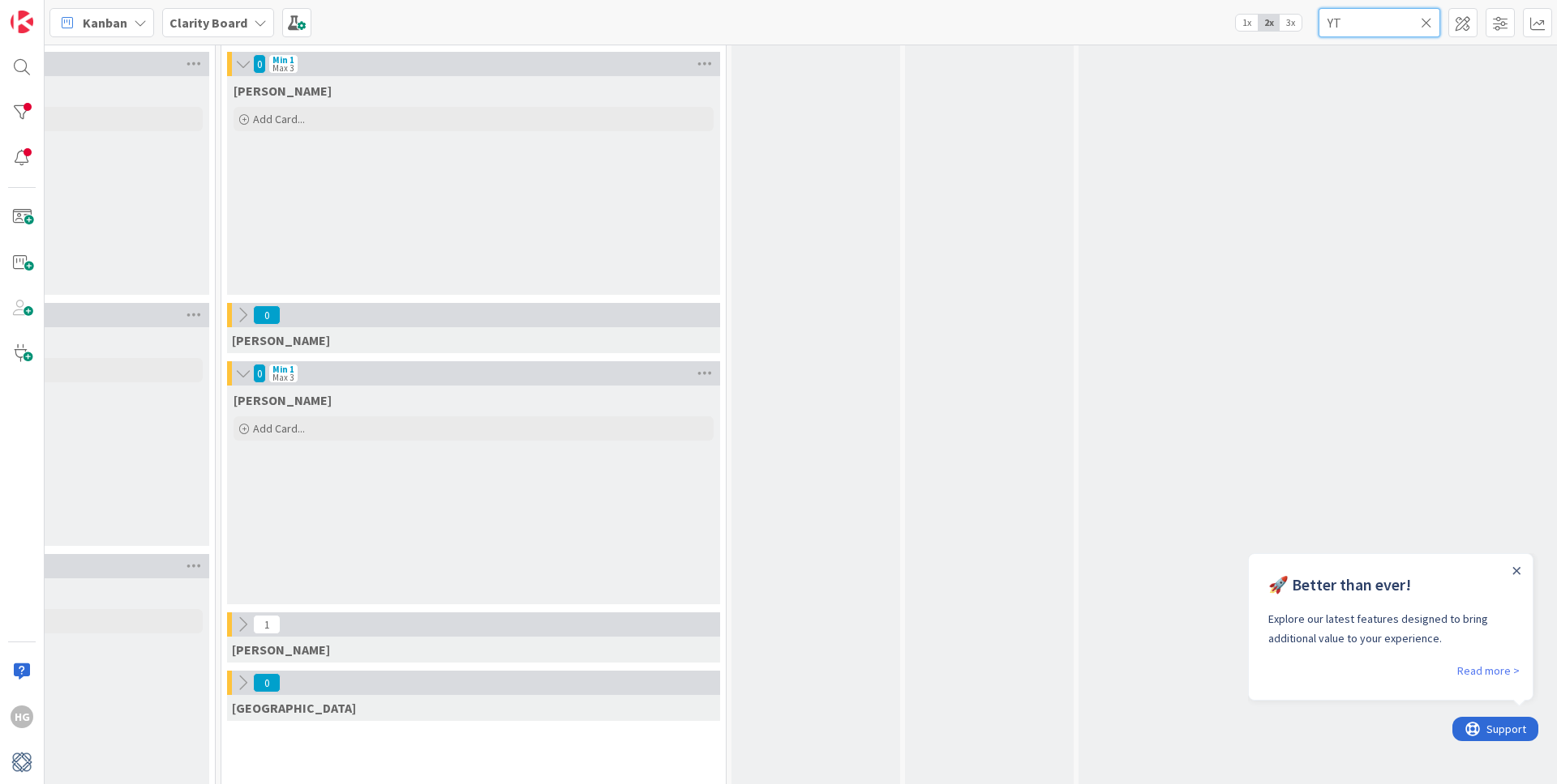
type input "YT"
